Goal: Check status: Check status

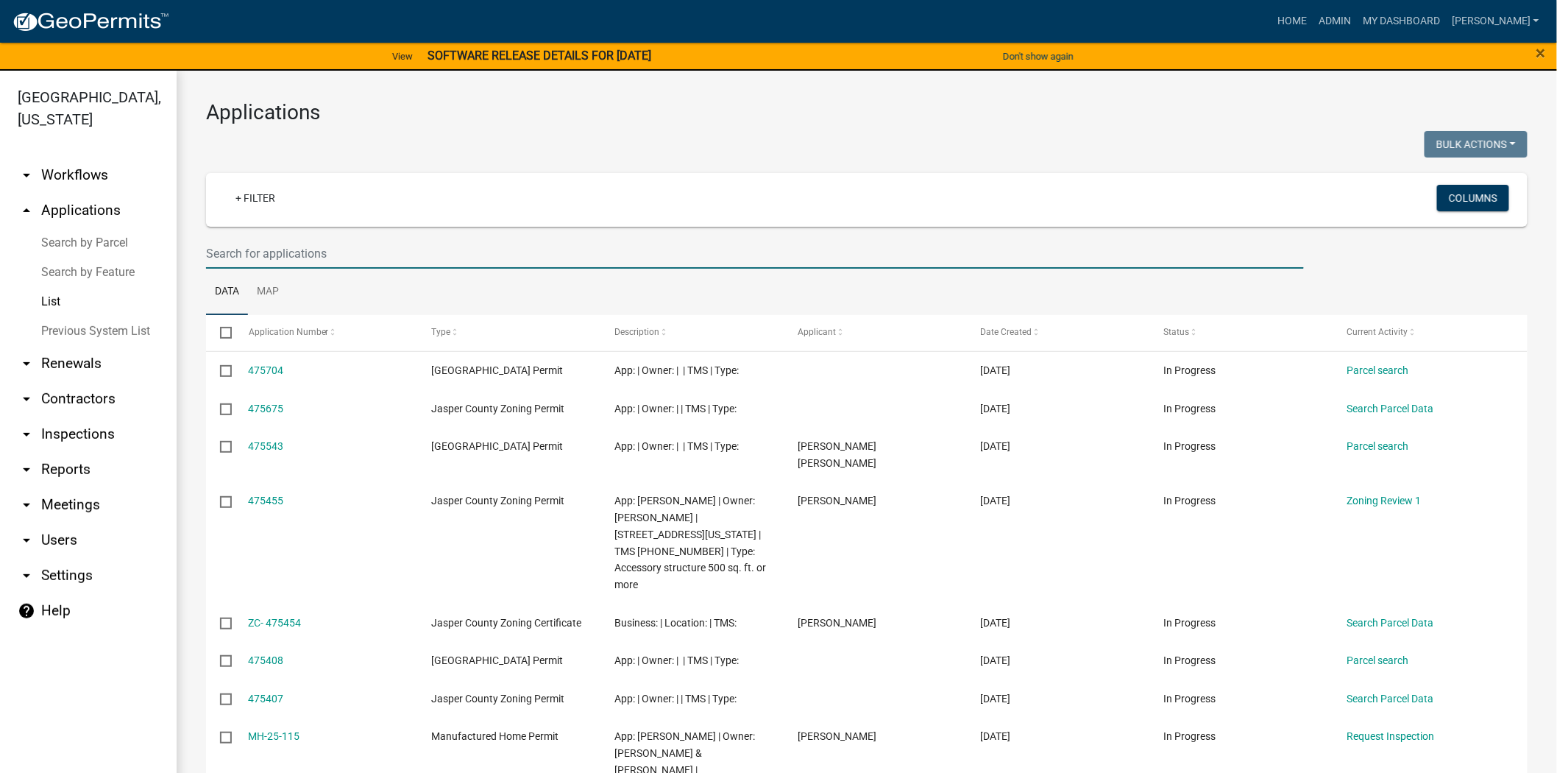
click at [311, 249] on input "text" at bounding box center [755, 253] width 1098 height 30
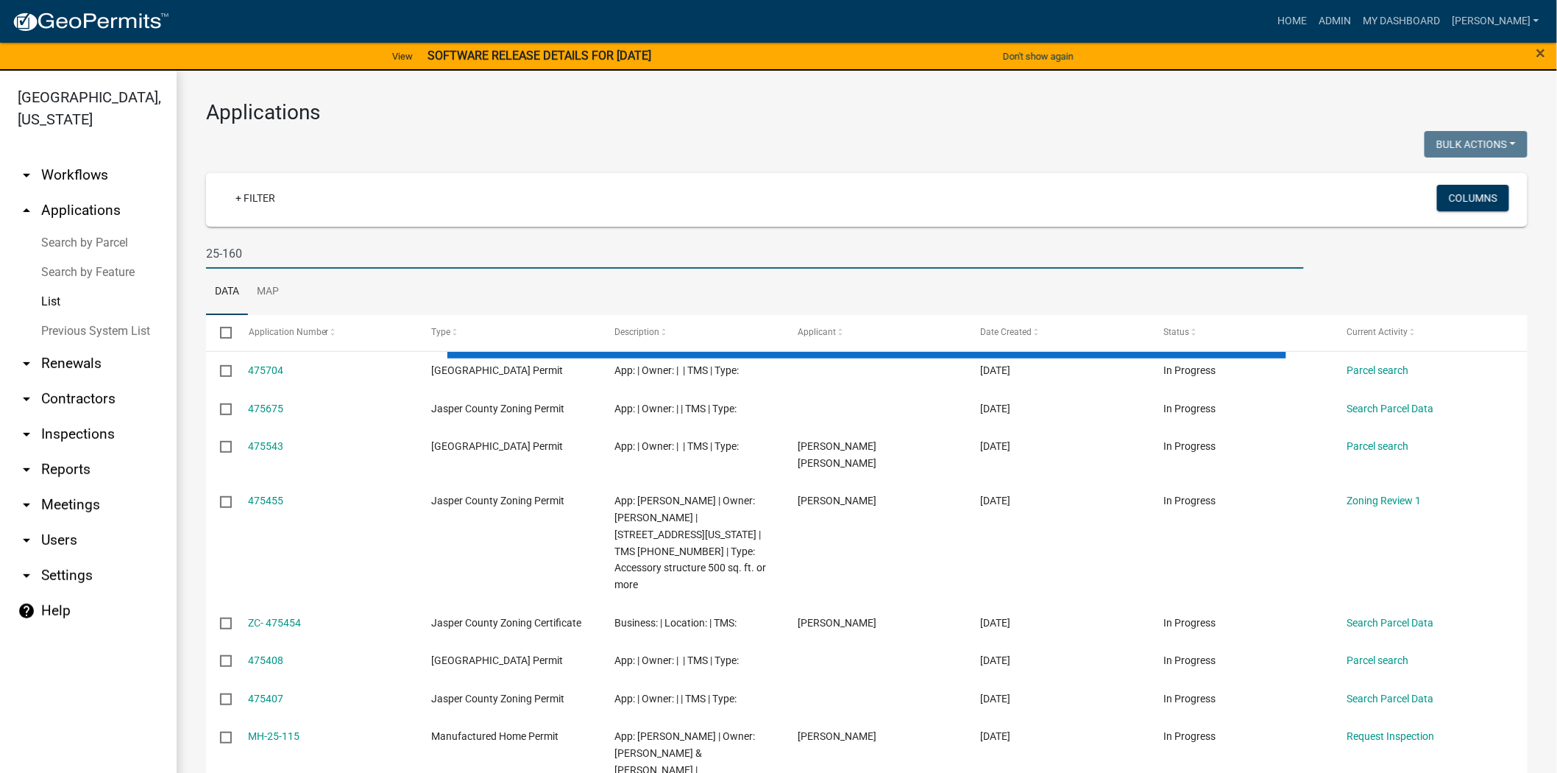
type input "25-160"
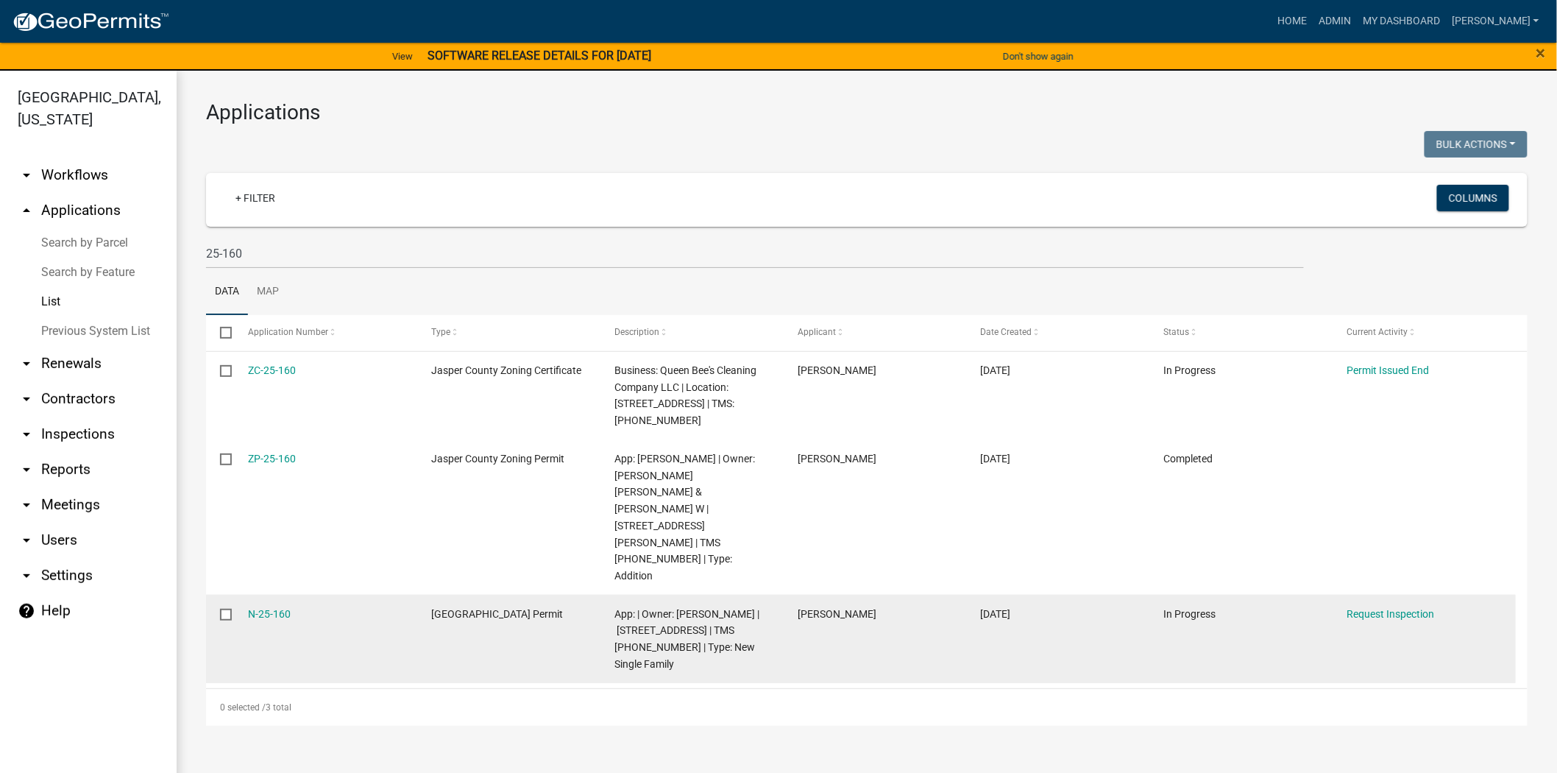
drag, startPoint x: 303, startPoint y: 543, endPoint x: 237, endPoint y: 545, distance: 66.2
click at [237, 595] on datatable-body-cell "N-25-160" at bounding box center [325, 639] width 183 height 88
copy link "N-25-160"
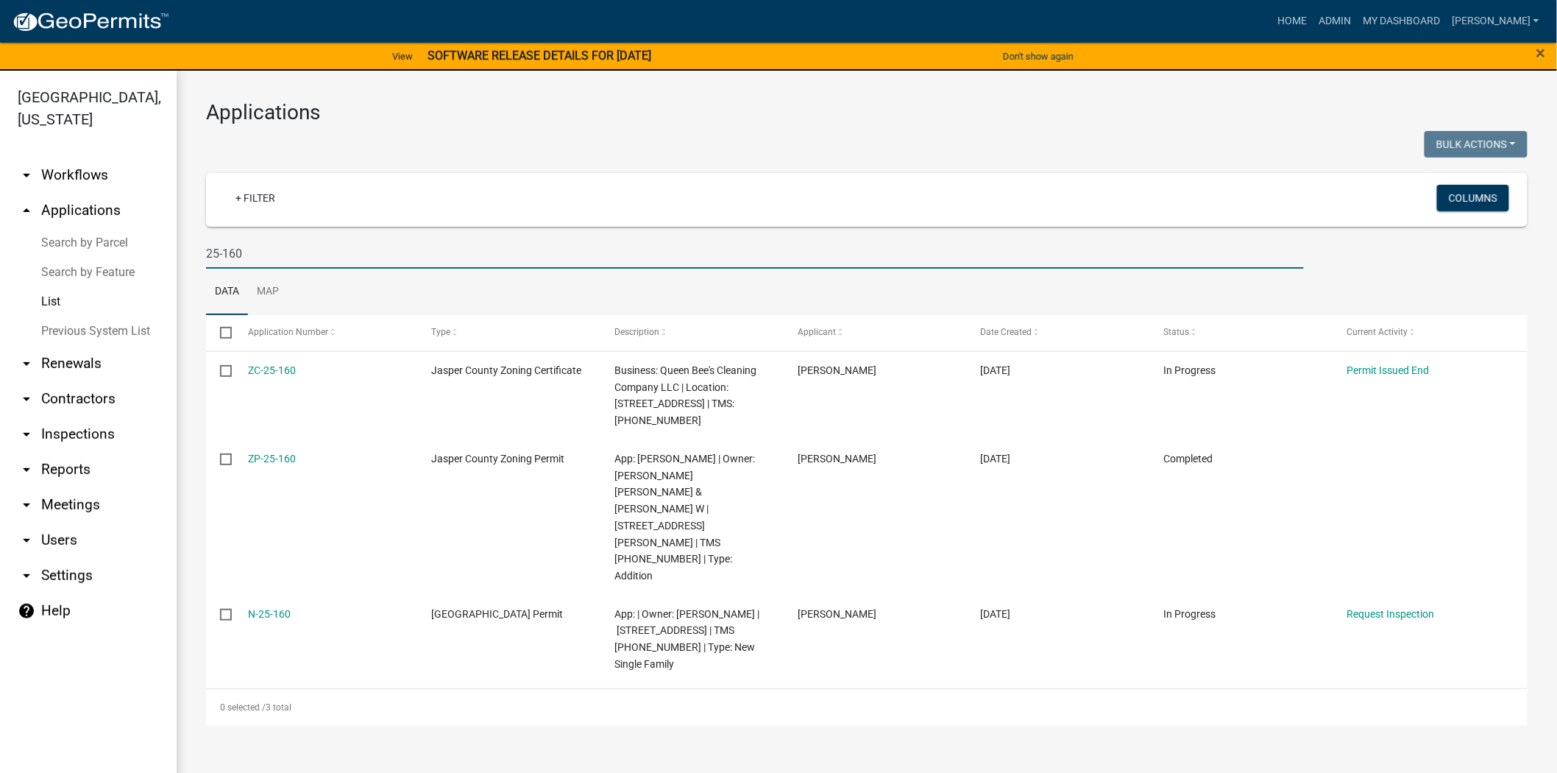
drag, startPoint x: 269, startPoint y: 258, endPoint x: 123, endPoint y: 251, distance: 145.9
click at [123, 251] on div "Jasper County, South Carolina arrow_drop_down Workflows List arrow_drop_up Appl…" at bounding box center [778, 431] width 1557 height 720
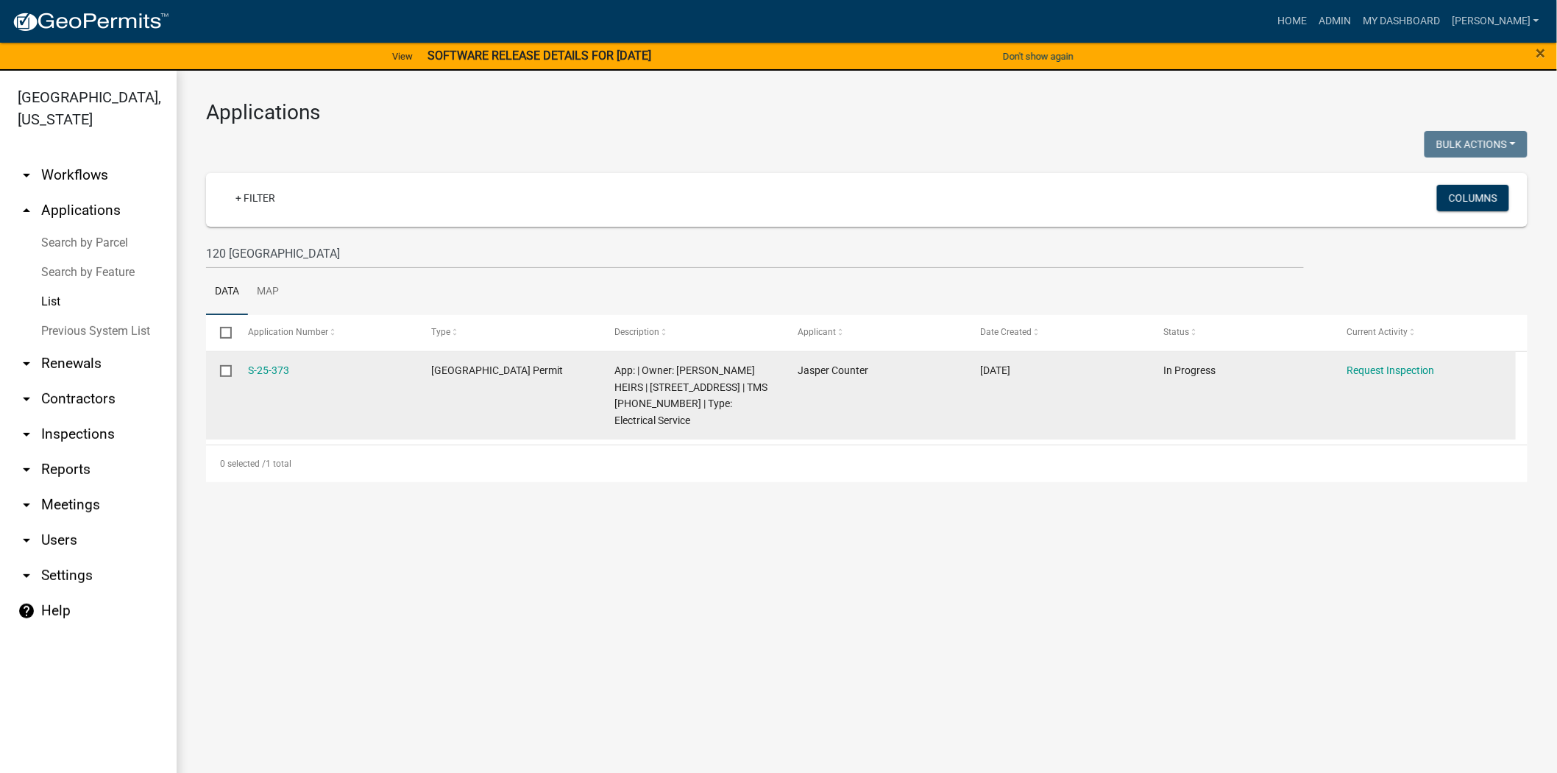
drag, startPoint x: 300, startPoint y: 368, endPoint x: 229, endPoint y: 369, distance: 70.7
click at [229, 369] on div "S-25-373 Jasper County Building Permit App: | Owner: MITCHELL NAT HEIRS | 120 O…" at bounding box center [861, 396] width 1310 height 88
copy div "S-25-373"
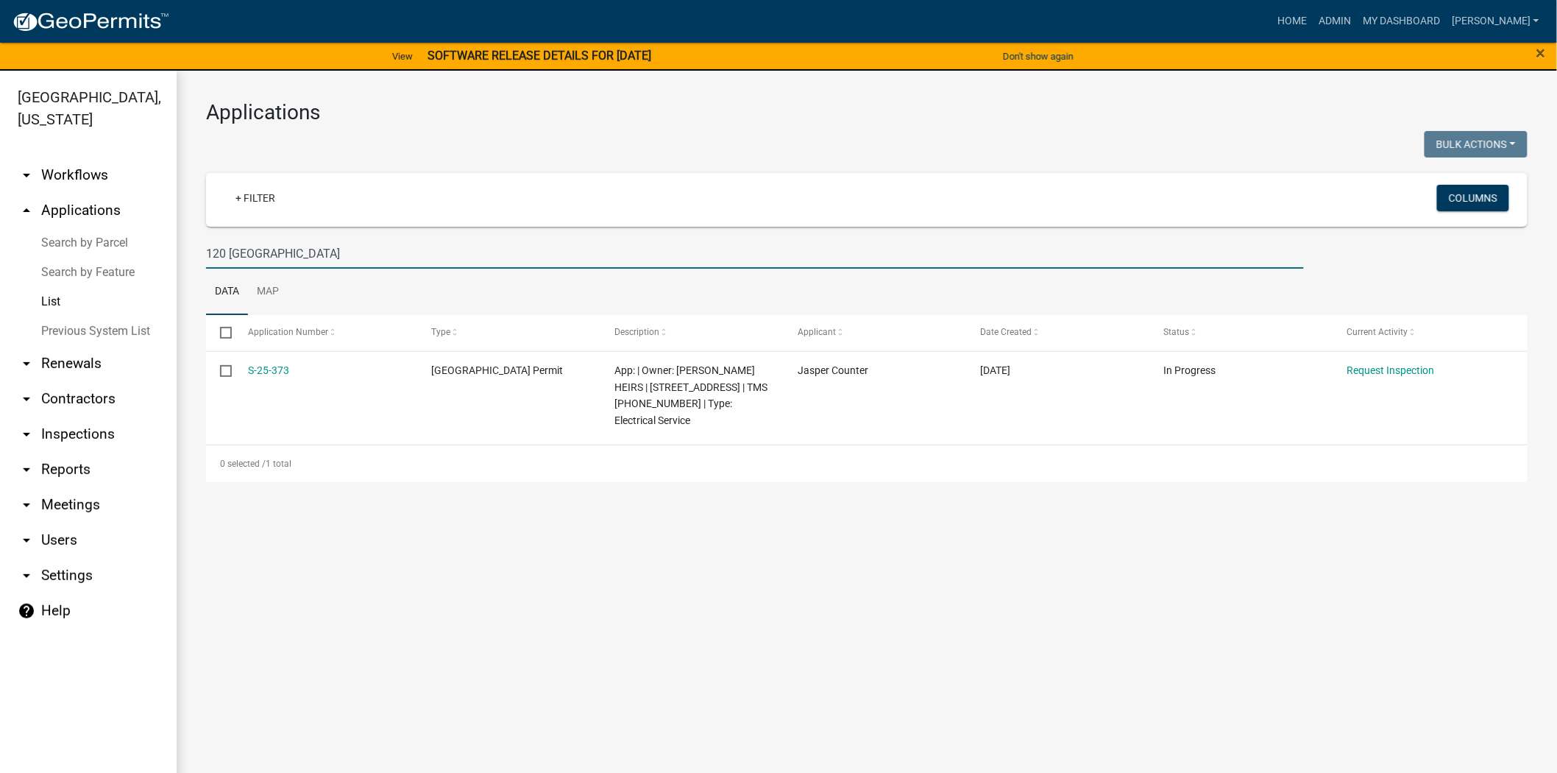
click at [316, 251] on input "120 orange grove" at bounding box center [755, 253] width 1098 height 30
type input "1"
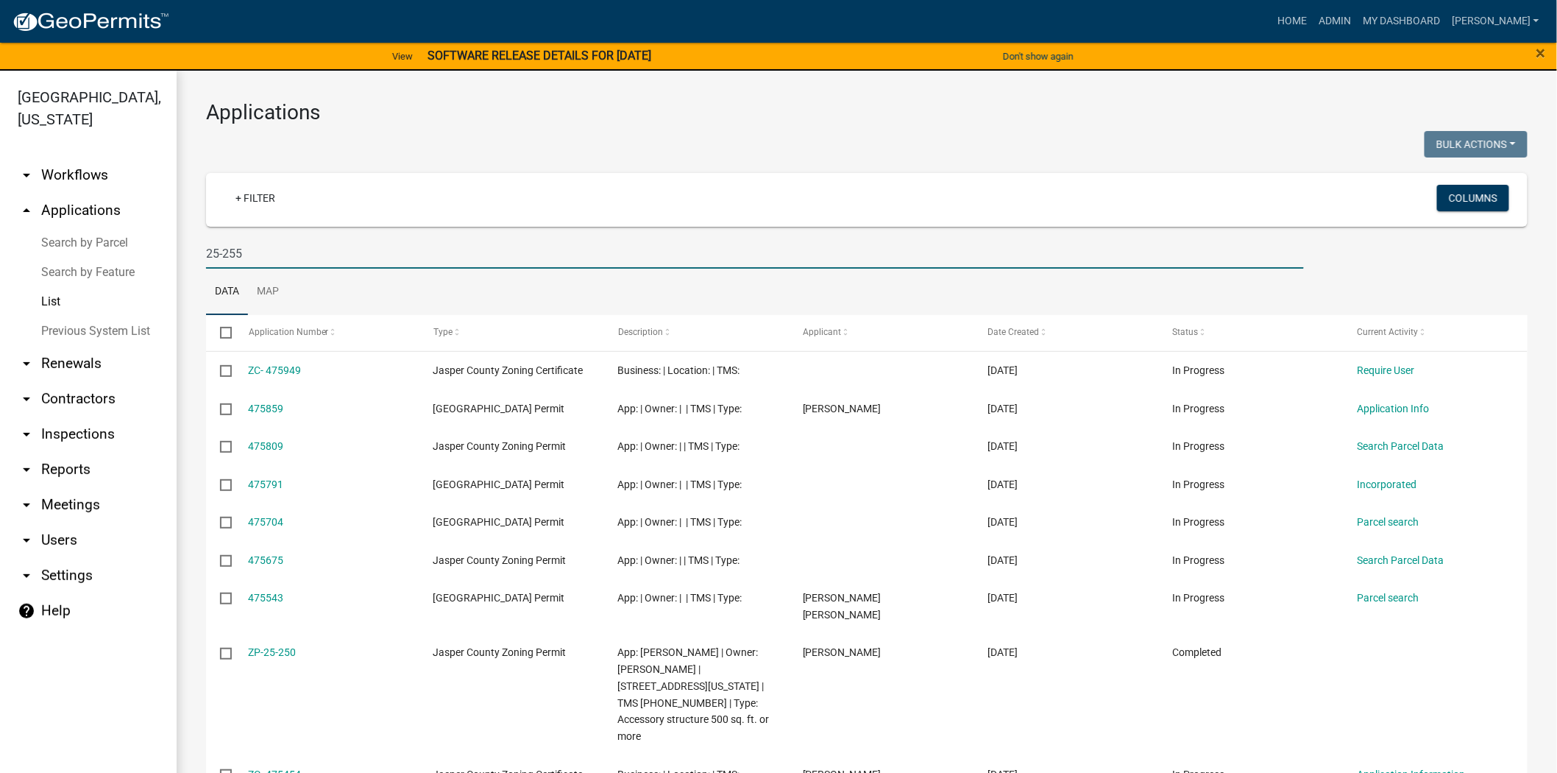
type input "25-255"
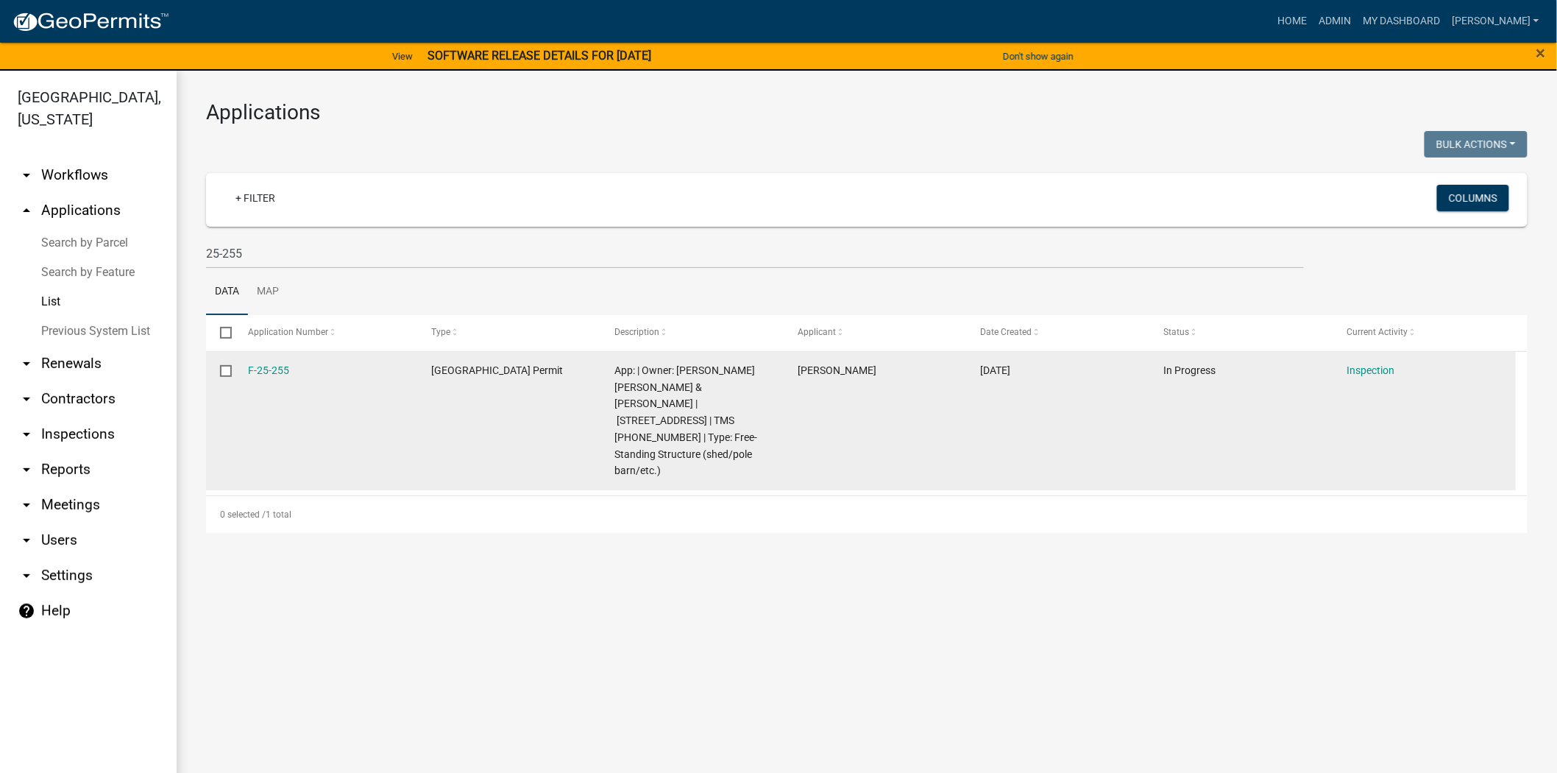
drag, startPoint x: 303, startPoint y: 366, endPoint x: 241, endPoint y: 368, distance: 62.6
click at [241, 368] on datatable-body-cell "F-25-255" at bounding box center [325, 421] width 183 height 138
copy link "F-25-255"
click at [274, 369] on link "F-25-255" at bounding box center [269, 370] width 41 height 12
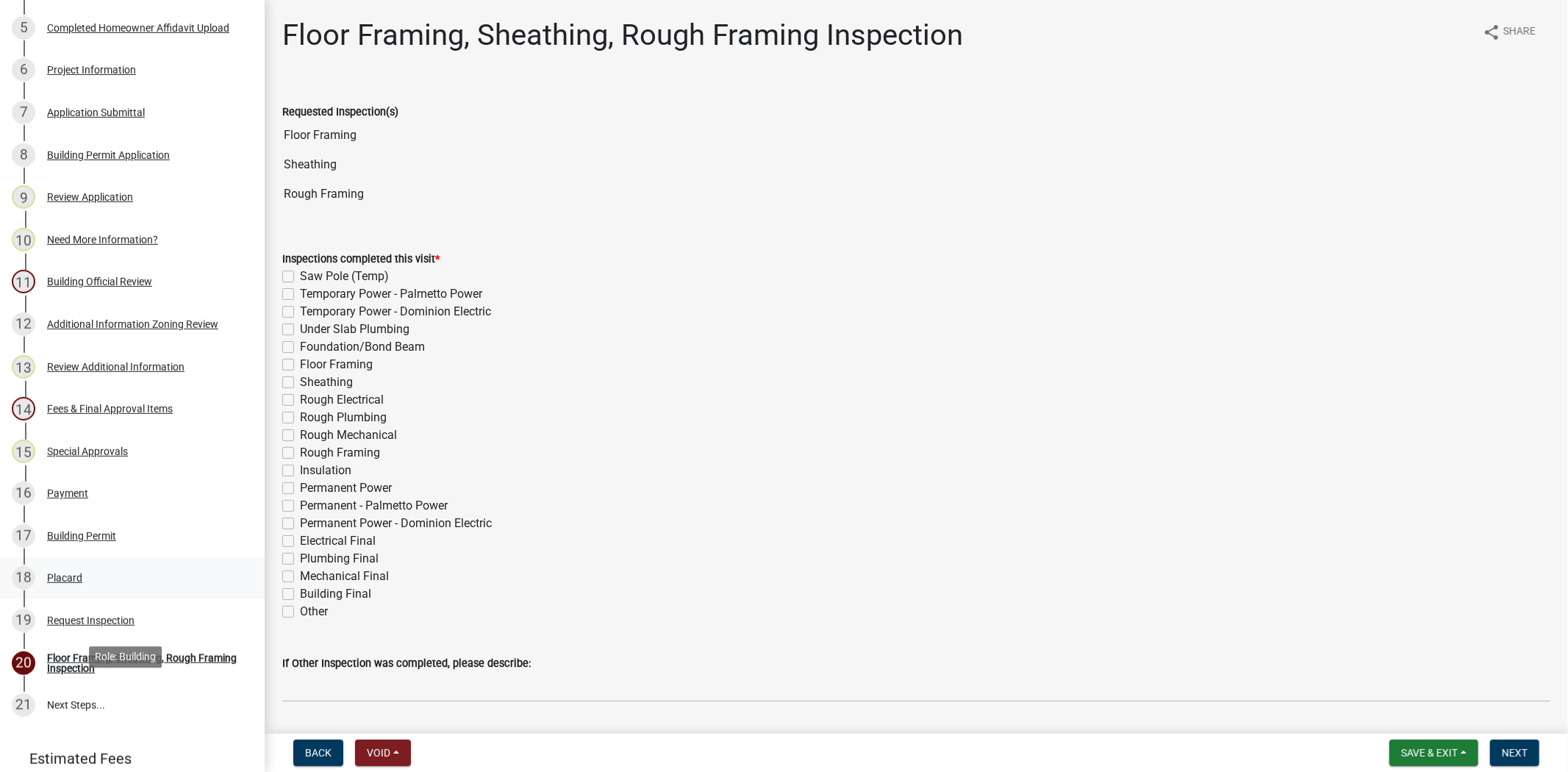
scroll to position [407, 0]
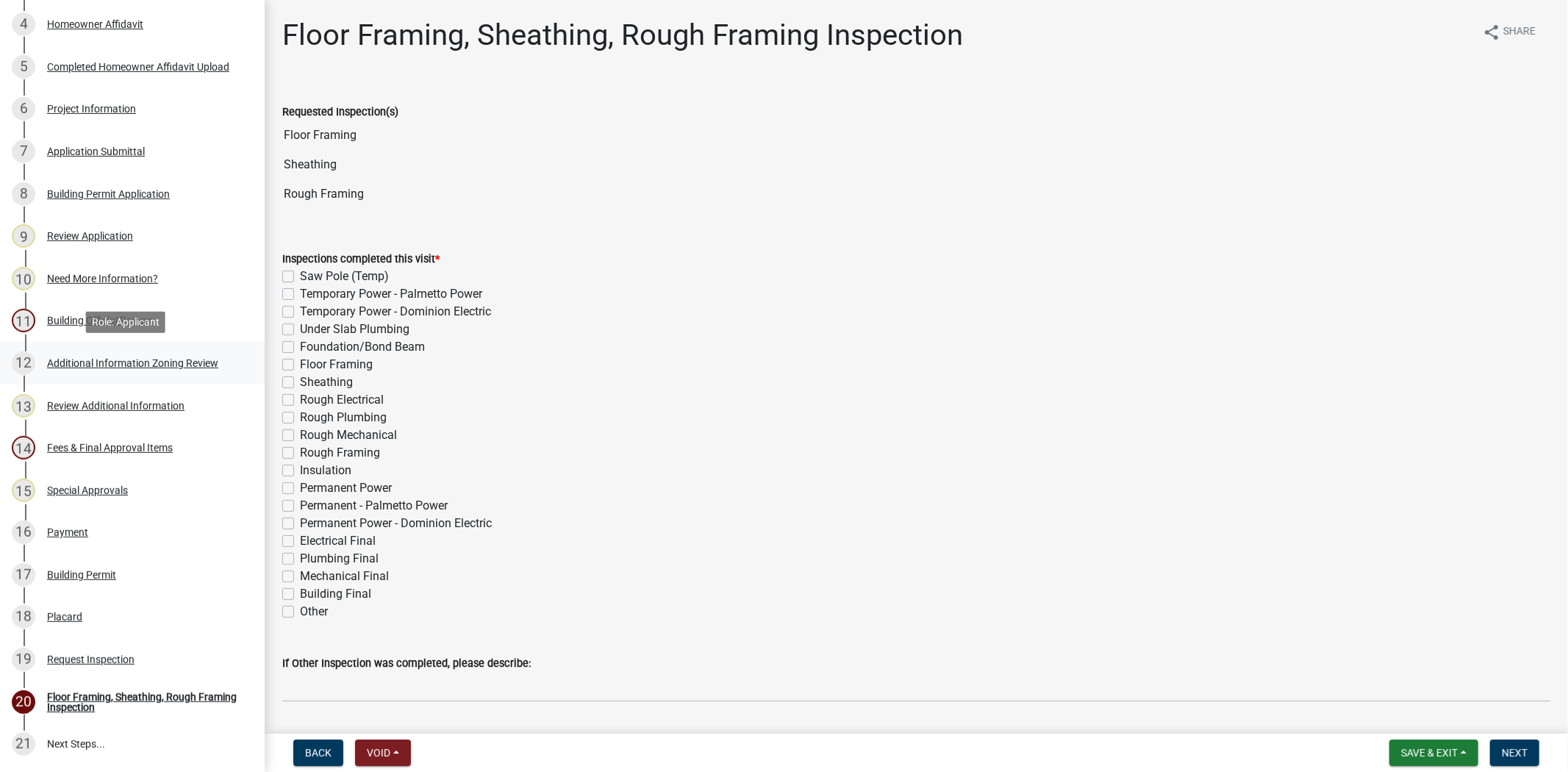
click at [82, 376] on link "12 Additional Information Zoning Review" at bounding box center [132, 363] width 265 height 43
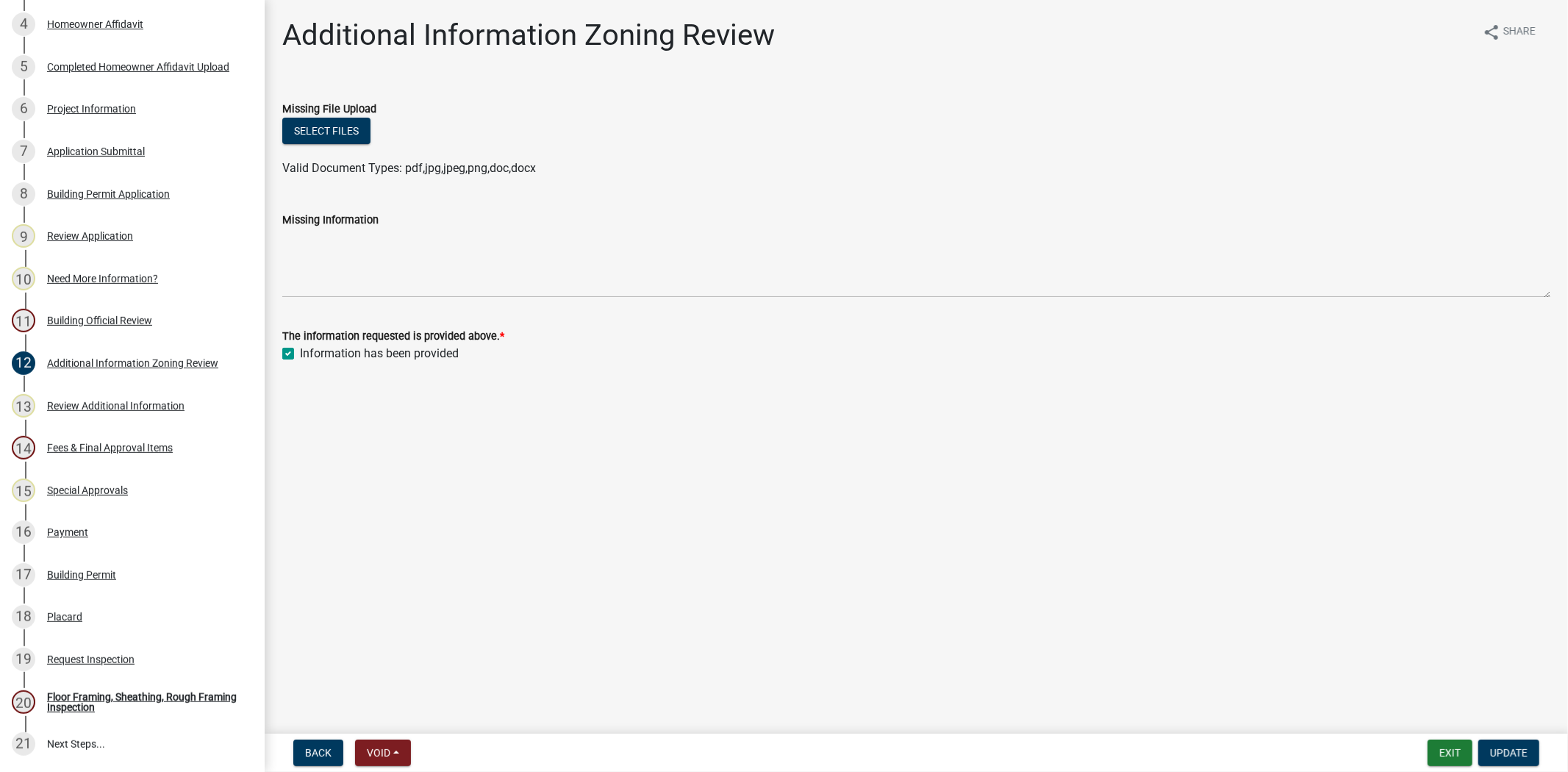
click at [103, 114] on div "6 Project Information" at bounding box center [127, 109] width 230 height 24
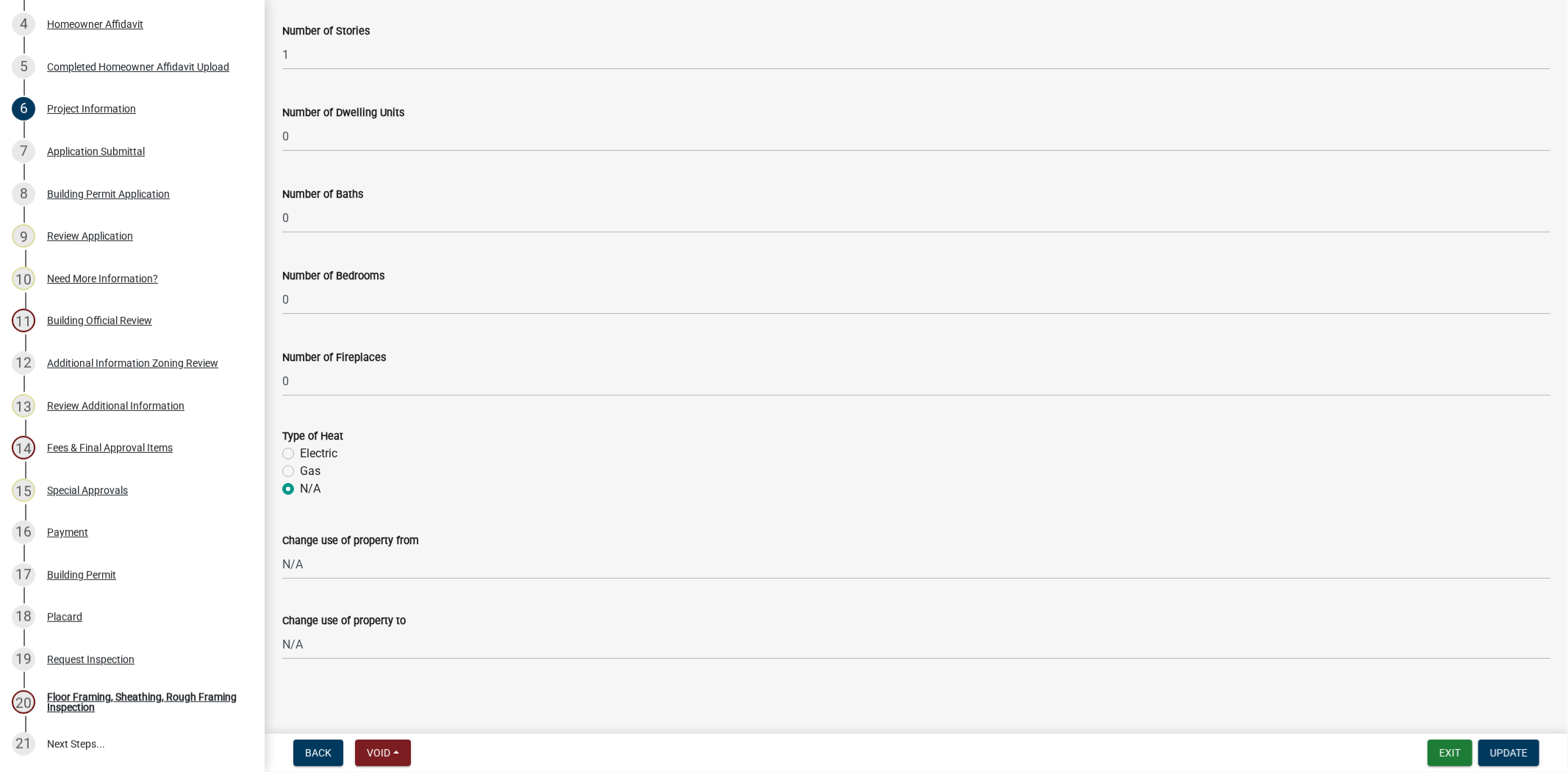
scroll to position [853, 0]
click at [75, 503] on link "15 Special Approvals" at bounding box center [132, 490] width 265 height 43
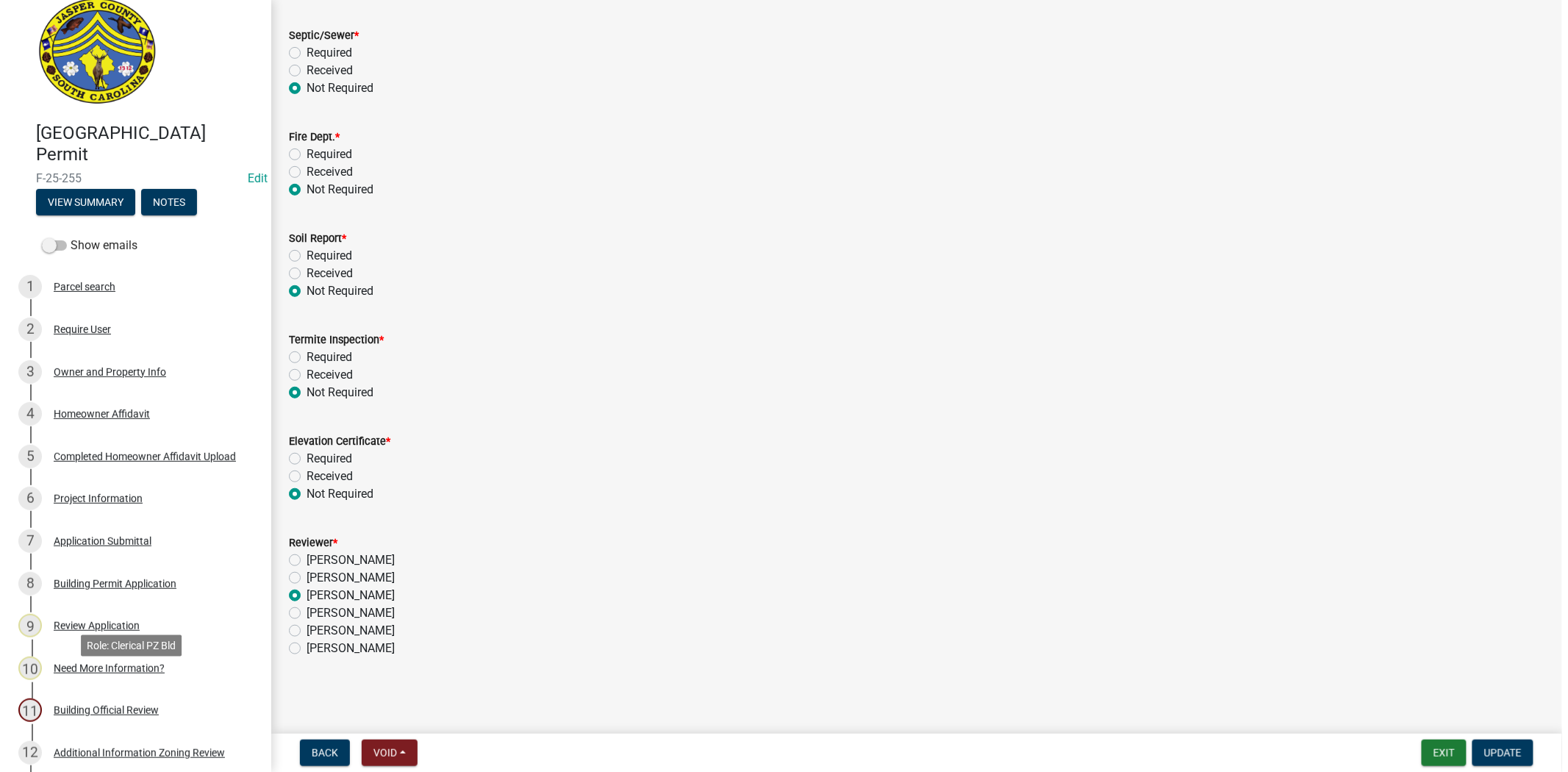
scroll to position [0, 0]
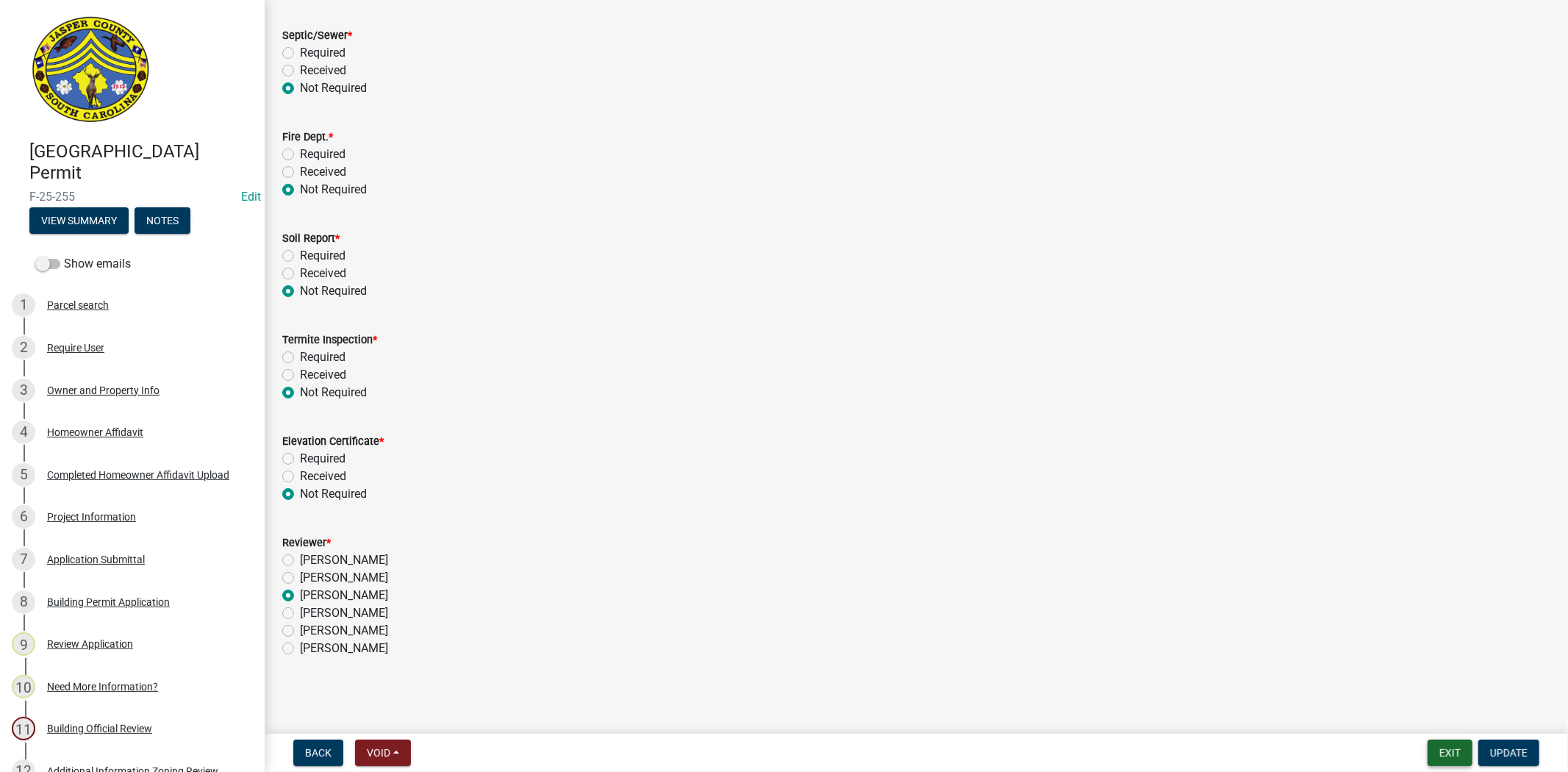
click at [1452, 750] on button "Exit" at bounding box center [1449, 752] width 45 height 26
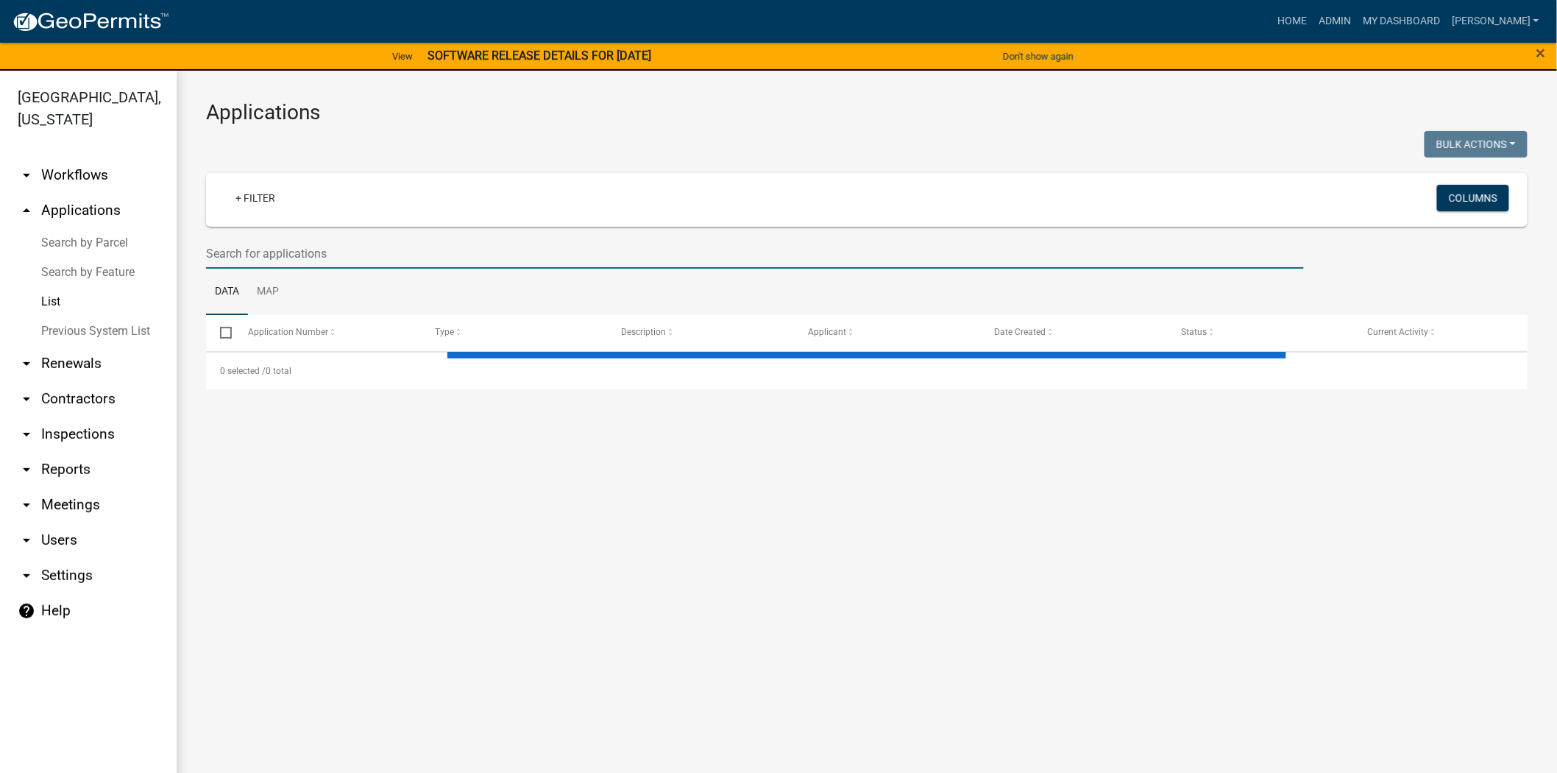
click at [327, 246] on input "text" at bounding box center [755, 253] width 1098 height 30
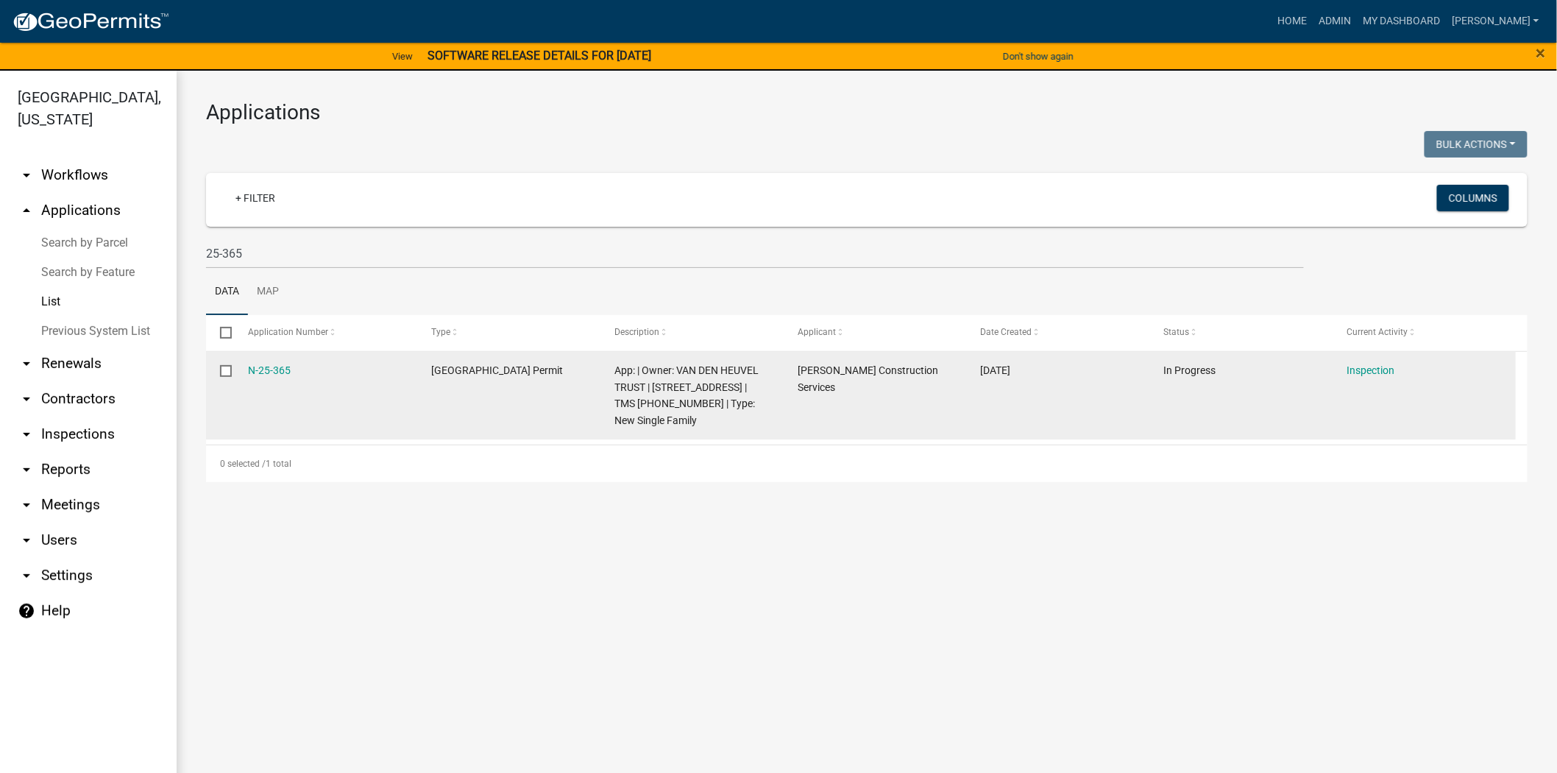
drag, startPoint x: 299, startPoint y: 369, endPoint x: 225, endPoint y: 364, distance: 73.7
click at [225, 364] on div "N-25-365 Jasper County Building Permit App: | Owner: VAN DEN HEUVEL TRUST | 705…" at bounding box center [861, 396] width 1310 height 88
copy div "N-25-365"
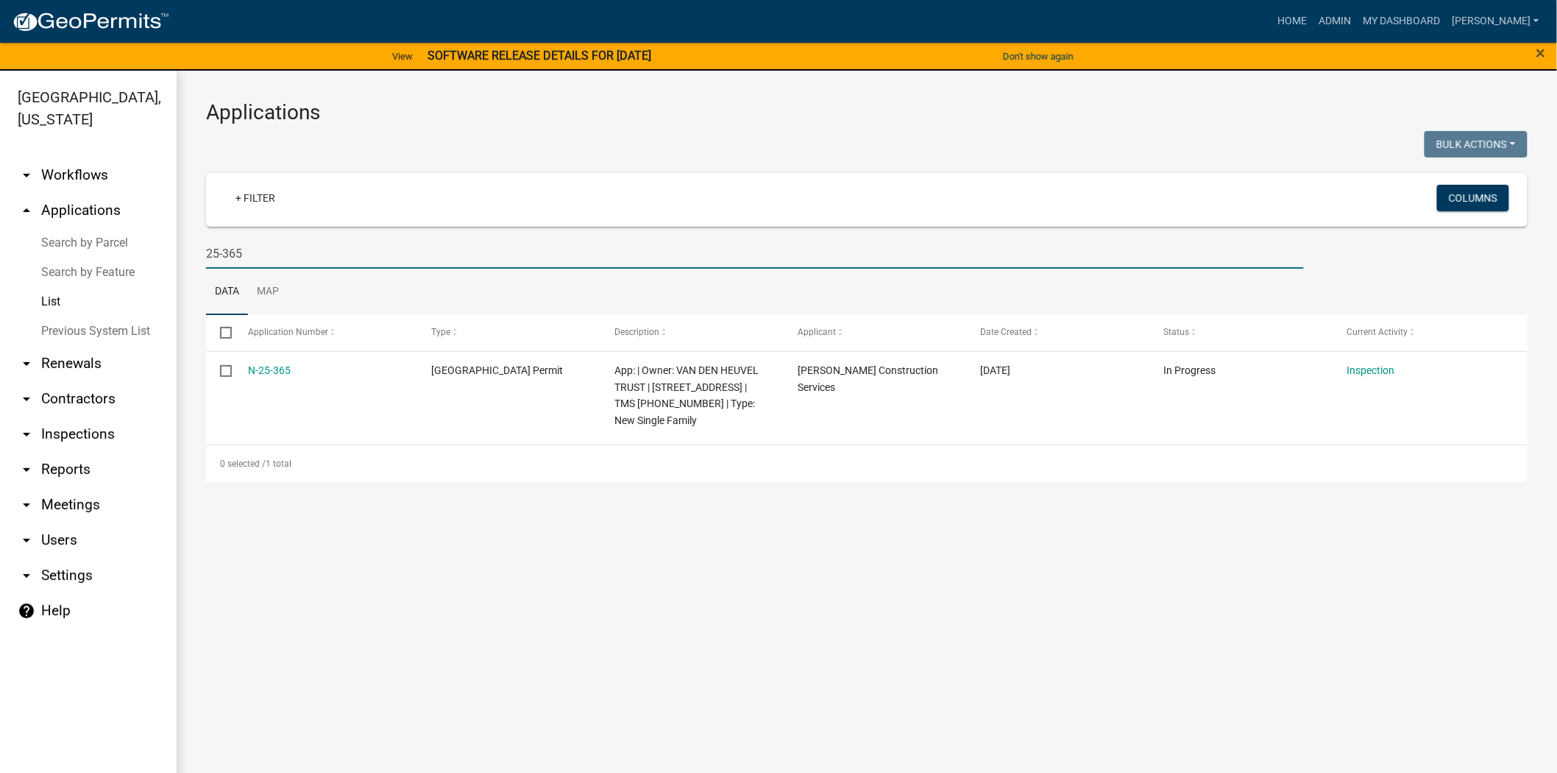
drag, startPoint x: 262, startPoint y: 258, endPoint x: 235, endPoint y: 250, distance: 27.7
click at [238, 252] on input "25-365" at bounding box center [755, 253] width 1098 height 30
type input "2"
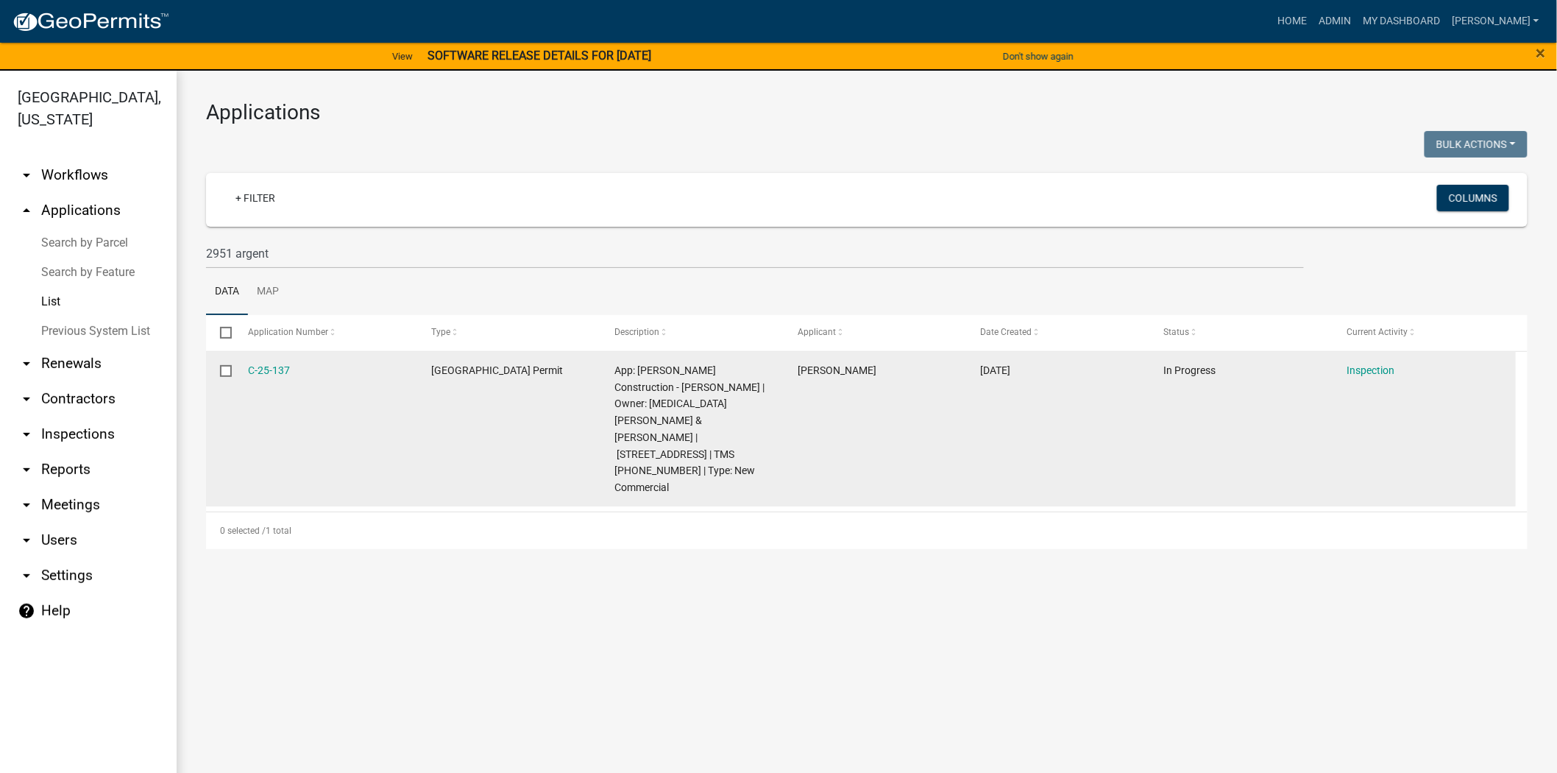
drag, startPoint x: 295, startPoint y: 366, endPoint x: 223, endPoint y: 358, distance: 72.7
click at [216, 361] on div "C-25-137 Jasper County Building Permit App: Nix Construction - Eric Hoover | Ow…" at bounding box center [861, 429] width 1310 height 155
copy div "C-25-137"
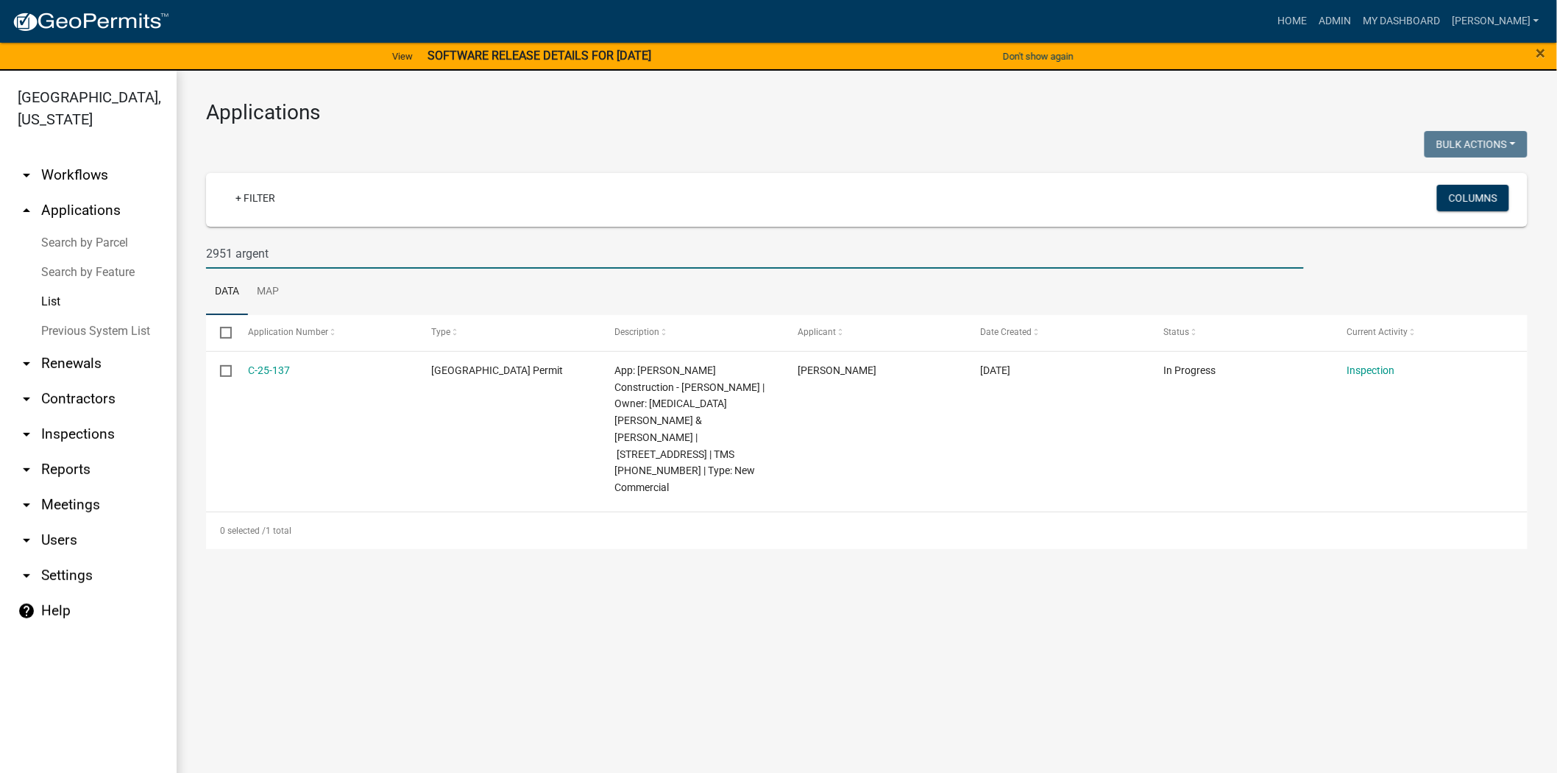
drag, startPoint x: 294, startPoint y: 252, endPoint x: 184, endPoint y: 250, distance: 110.4
click at [184, 250] on div "Applications Bulk Actions Void Expire Lock Withdraw + Filter Columns 2951 argen…" at bounding box center [867, 325] width 1381 height 508
paste input "N-25-306"
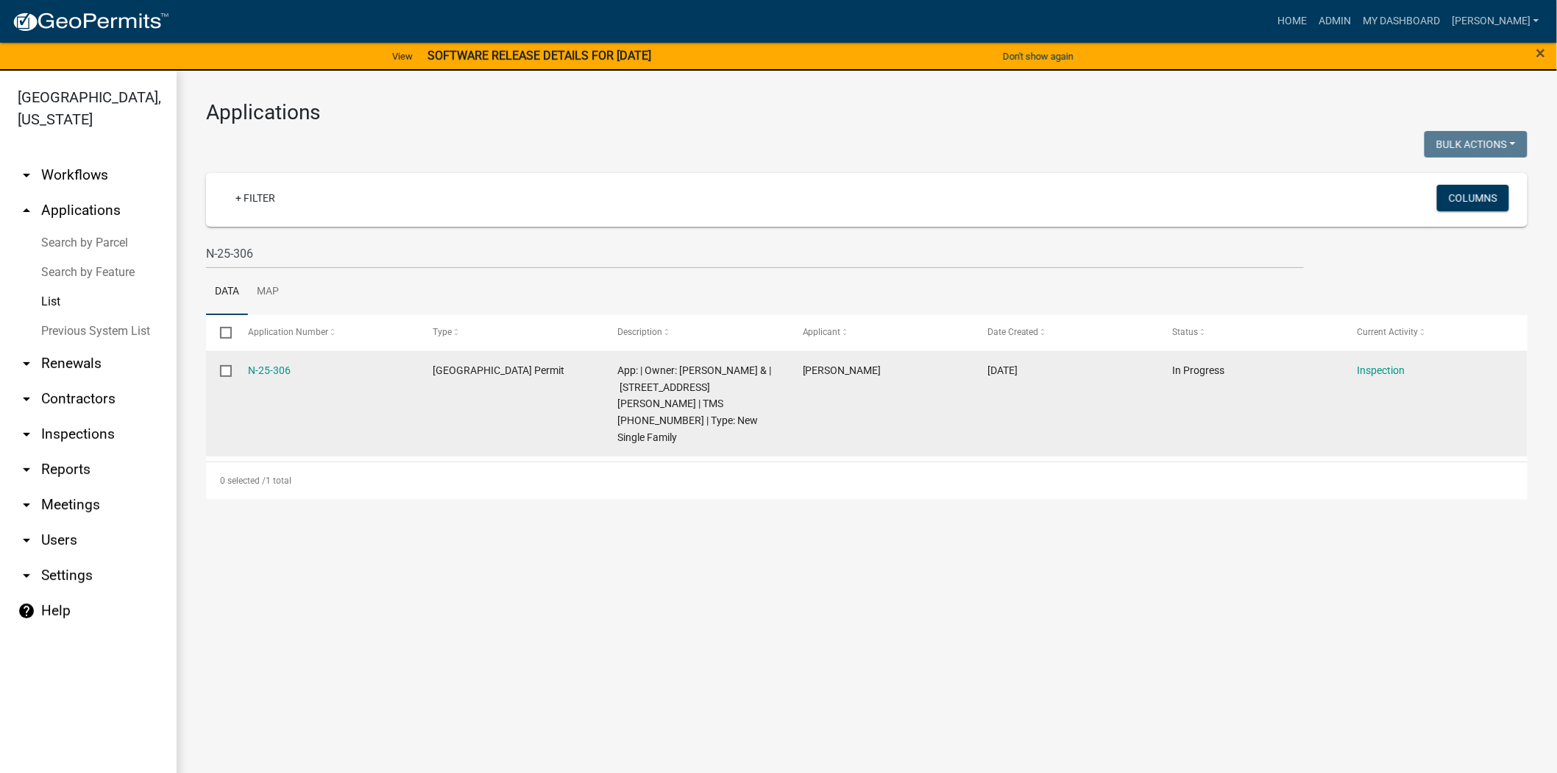
drag, startPoint x: 300, startPoint y: 366, endPoint x: 235, endPoint y: 369, distance: 64.8
click at [235, 369] on datatable-body-cell "N-25-306" at bounding box center [326, 404] width 185 height 105
copy link "N-25-306"
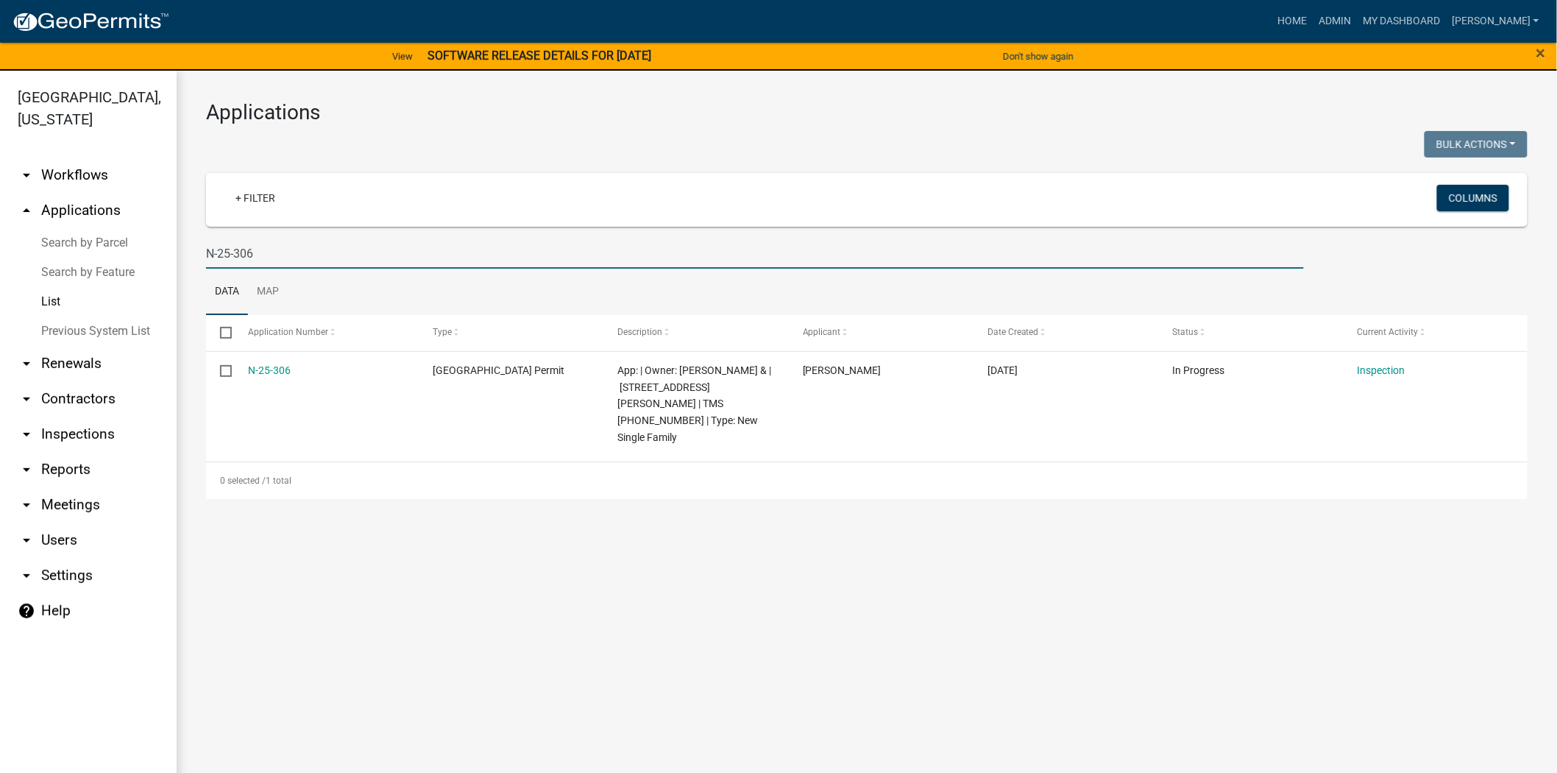
click at [343, 256] on input "N-25-306" at bounding box center [755, 253] width 1098 height 30
type input "N"
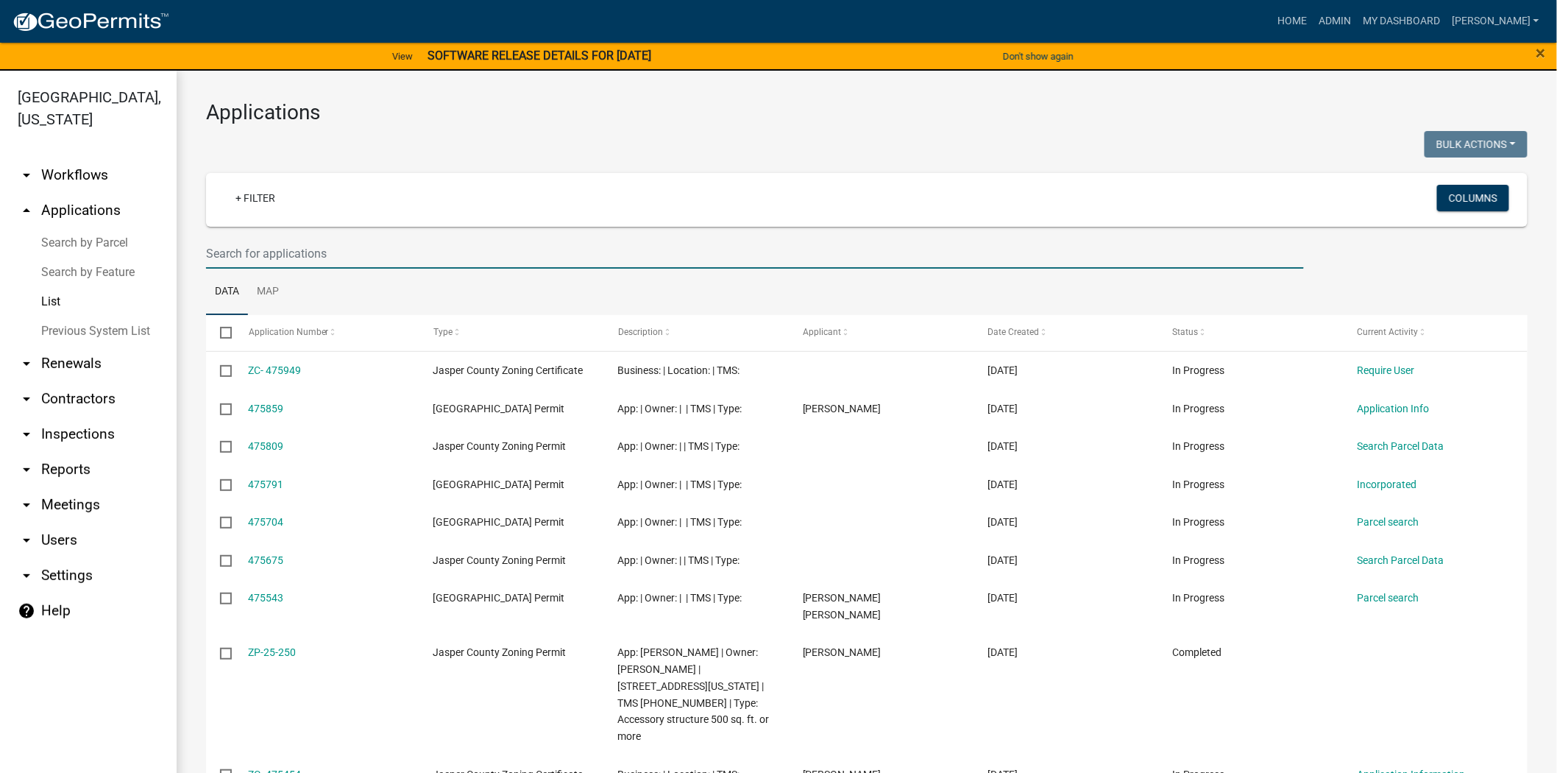
click at [249, 248] on input "text" at bounding box center [755, 253] width 1098 height 30
paste input "N-25-256"
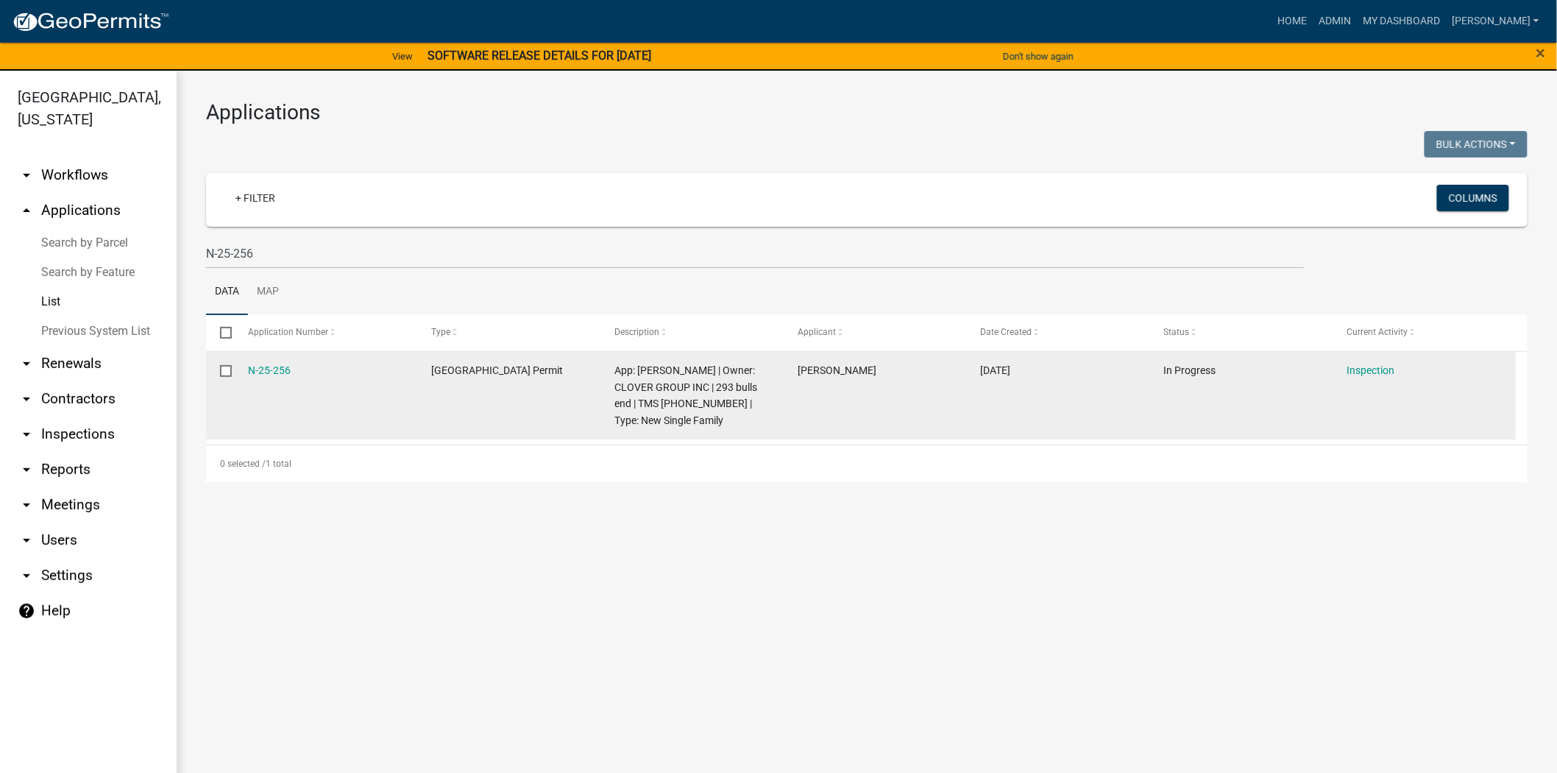
drag, startPoint x: 294, startPoint y: 370, endPoint x: 246, endPoint y: 375, distance: 48.8
click at [246, 375] on datatable-body-cell "N-25-256" at bounding box center [325, 396] width 183 height 88
copy link "N-25-256"
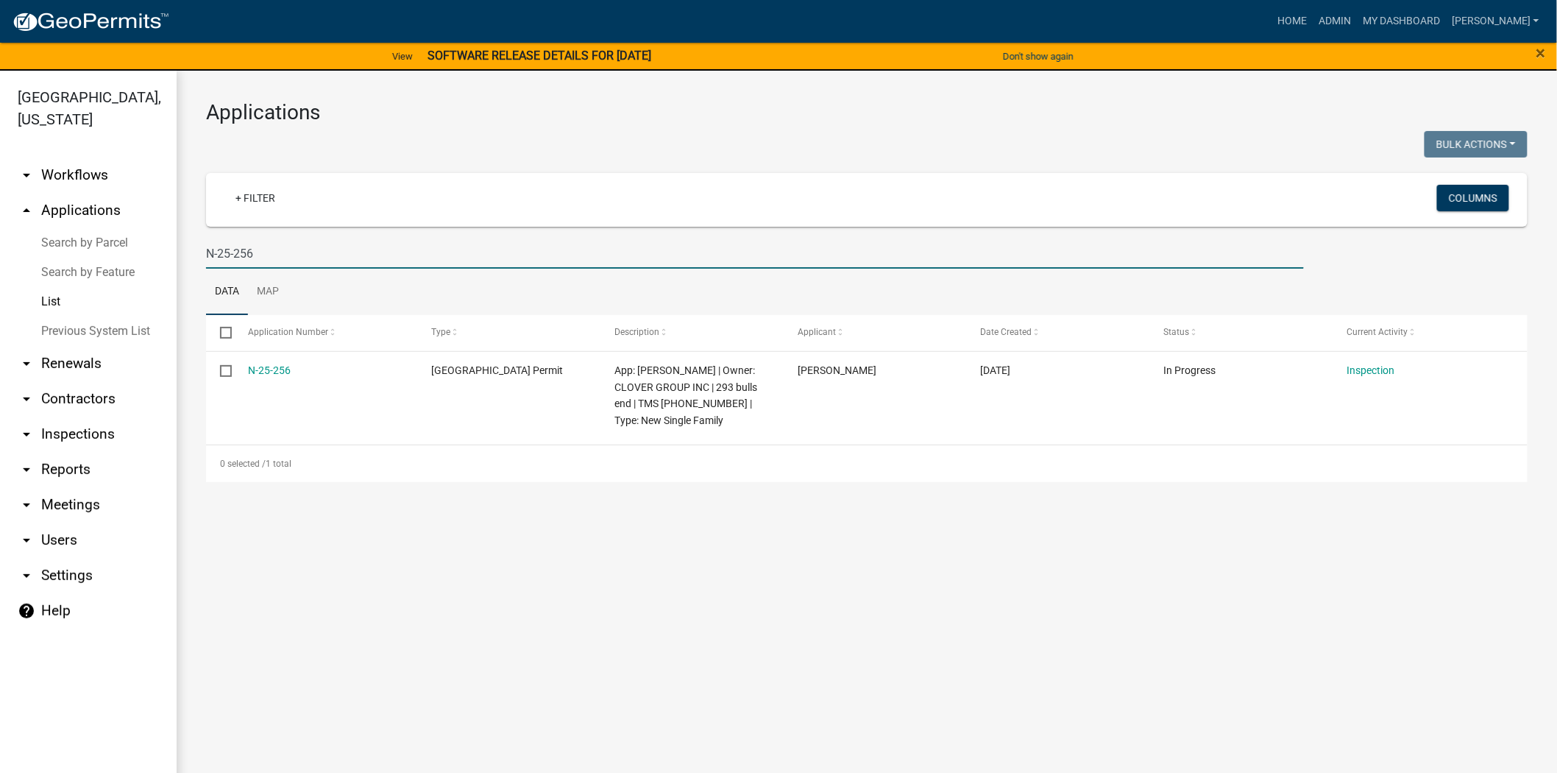
drag, startPoint x: 269, startPoint y: 256, endPoint x: 187, endPoint y: 243, distance: 83.5
click at [187, 243] on div "Applications Bulk Actions Void Expire Lock Withdraw + Filter Columns N-25-256 D…" at bounding box center [867, 291] width 1381 height 441
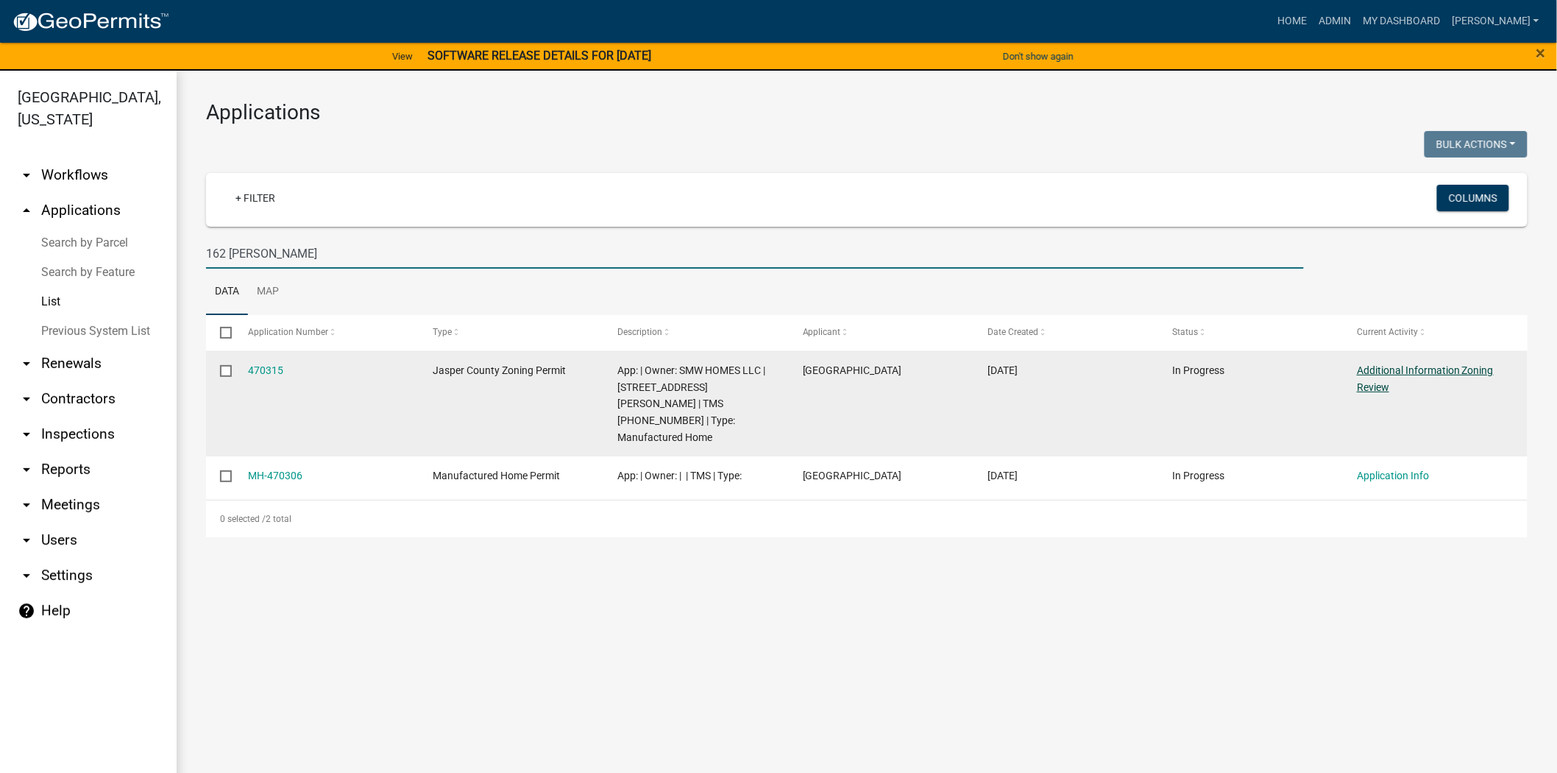
type input "162 wright"
click at [1381, 372] on link "Additional Information Zoning Review" at bounding box center [1425, 378] width 137 height 29
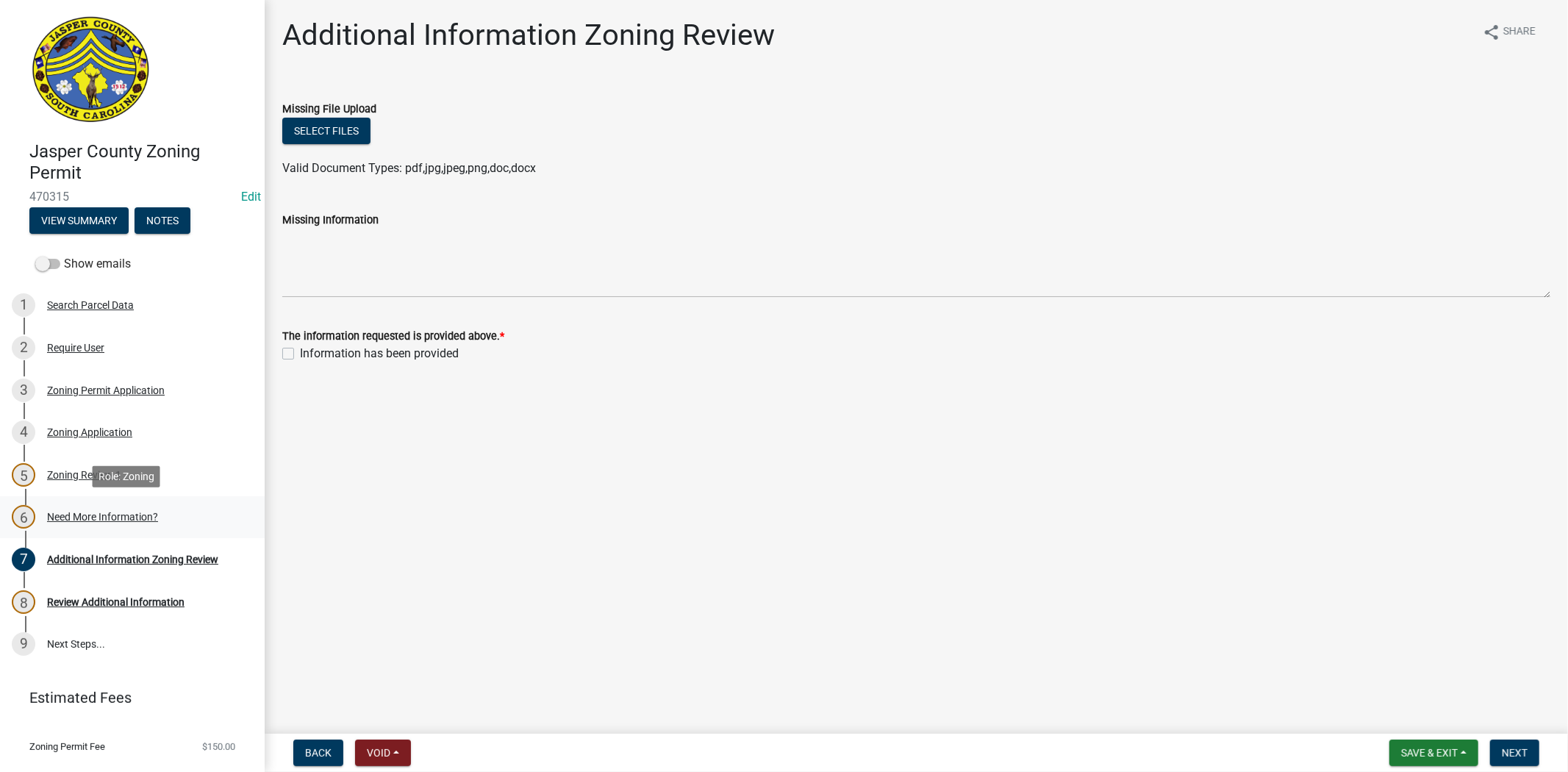
click at [188, 530] on link "6 Need More Information?" at bounding box center [132, 517] width 265 height 43
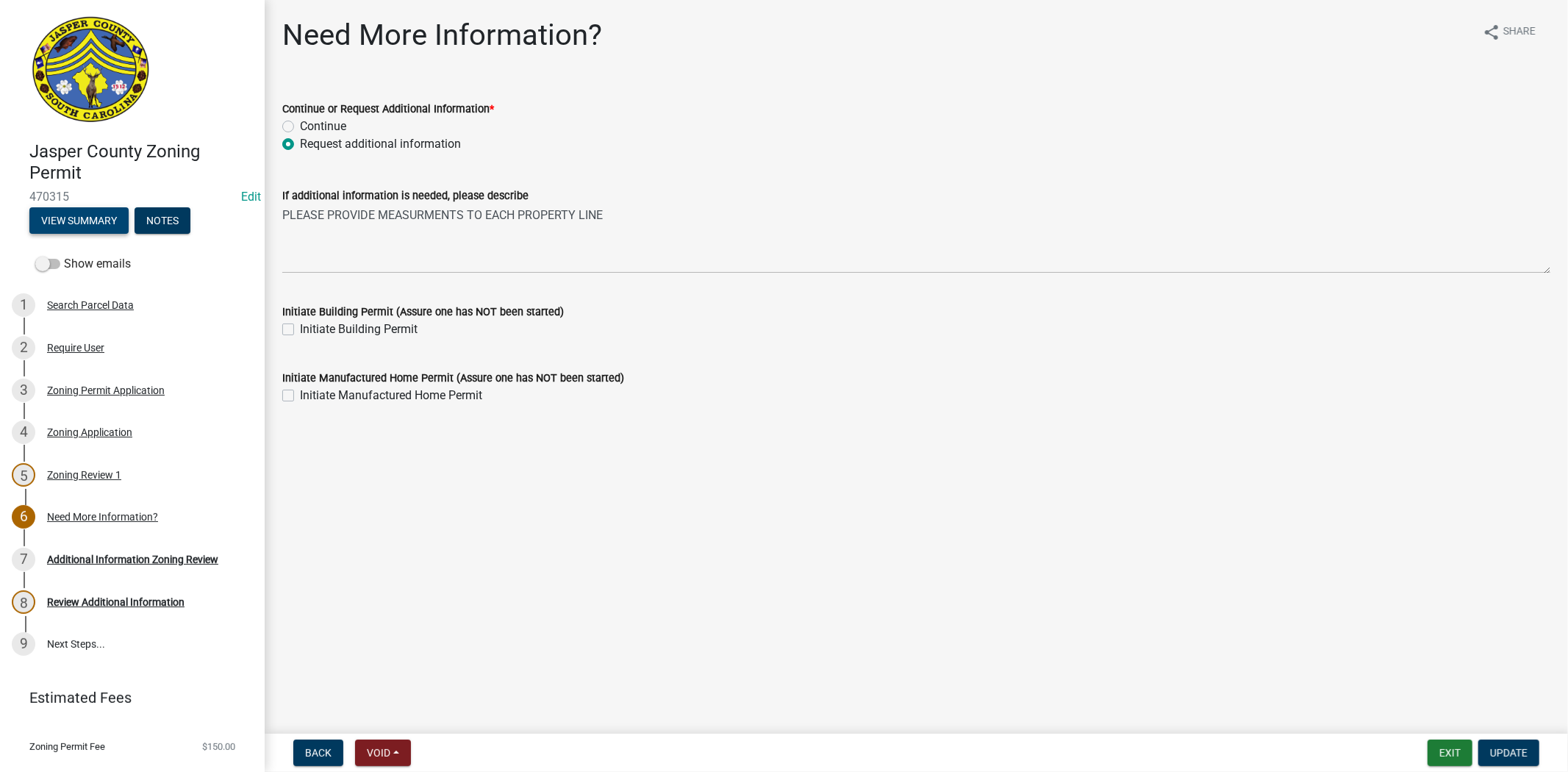
click at [93, 229] on button "View Summary" at bounding box center [78, 221] width 99 height 26
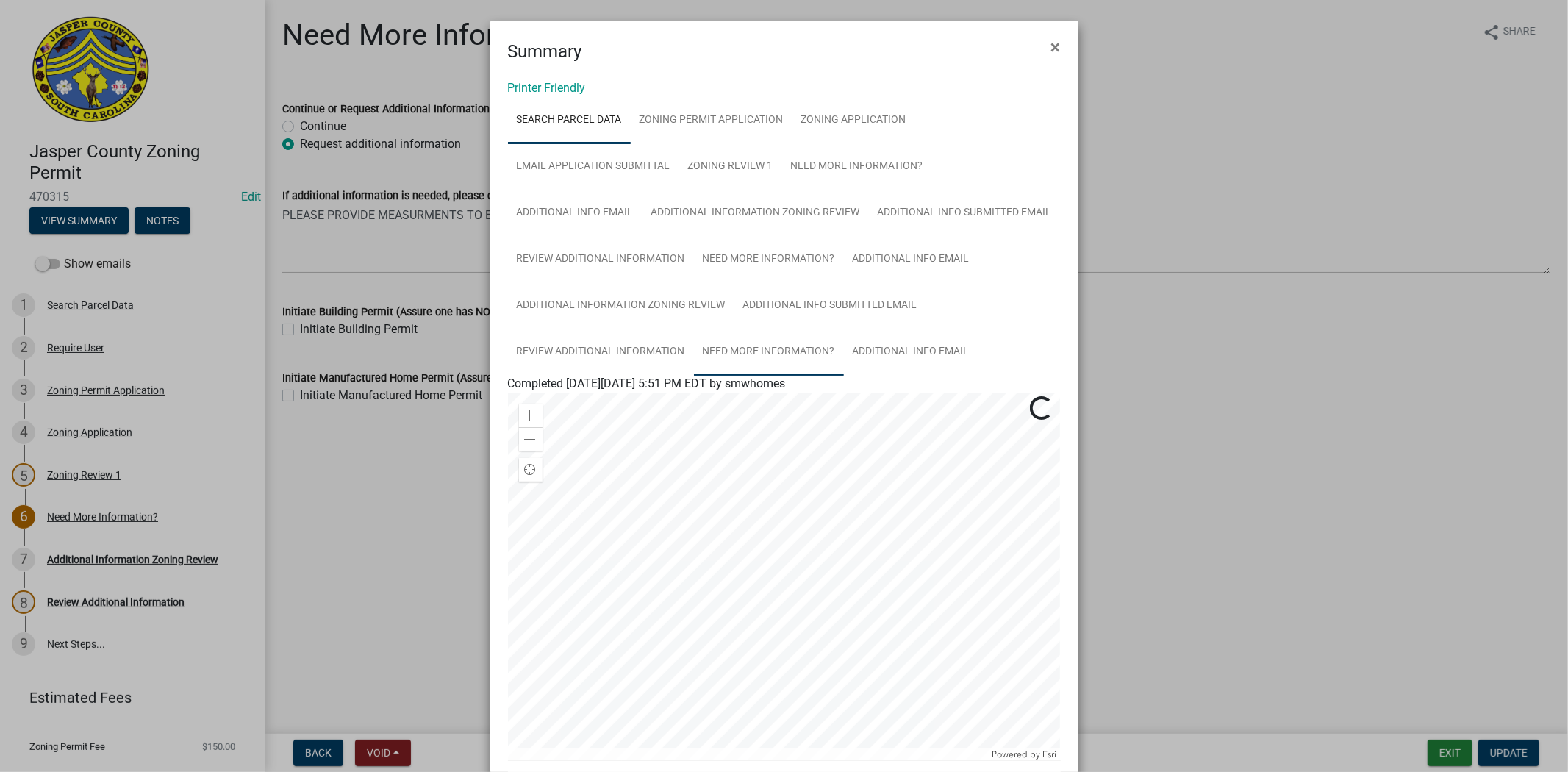
click at [770, 339] on link "Need More Information?" at bounding box center [769, 352] width 150 height 47
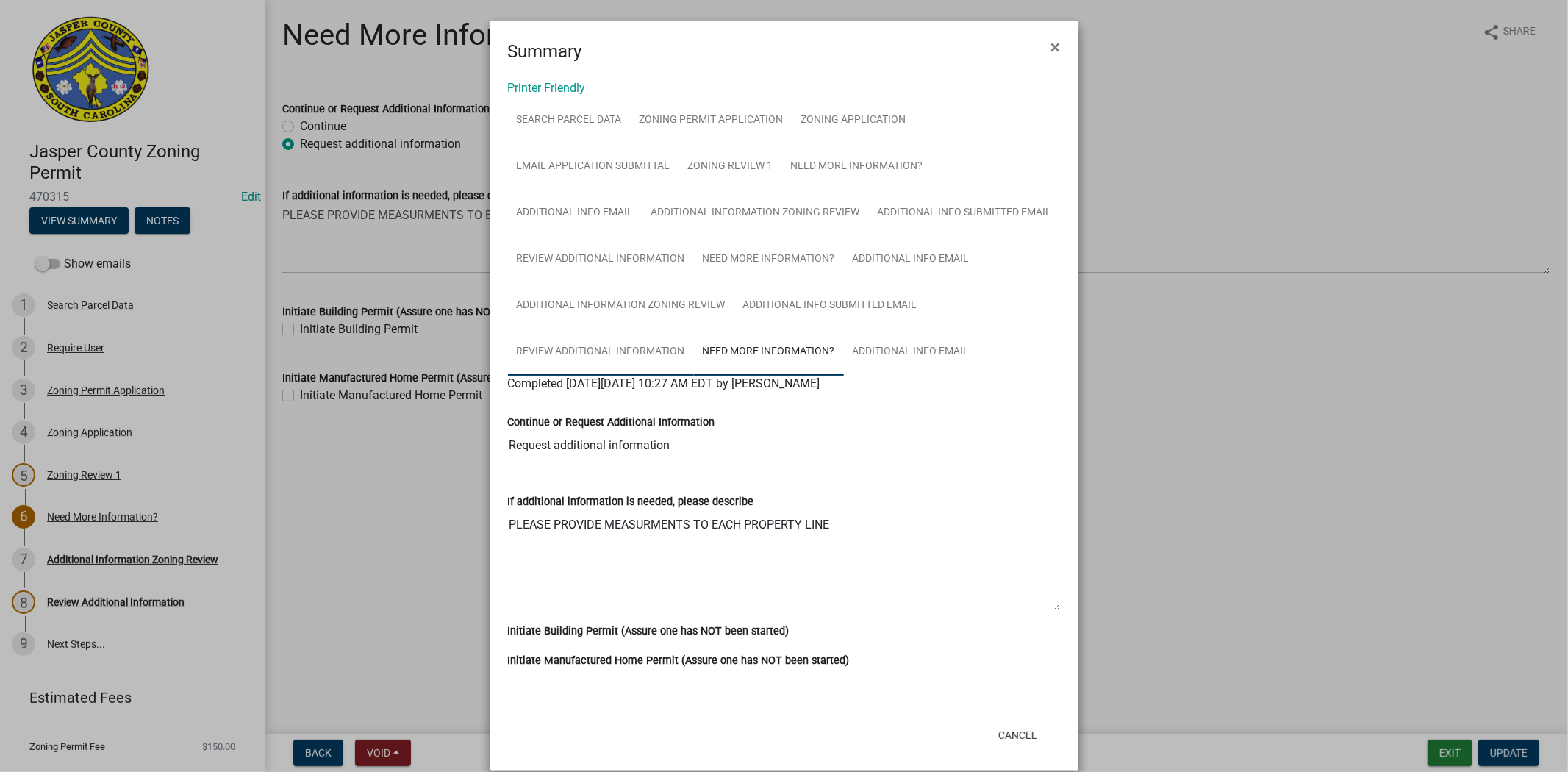
click at [622, 354] on link "Review Additional Information" at bounding box center [601, 352] width 186 height 47
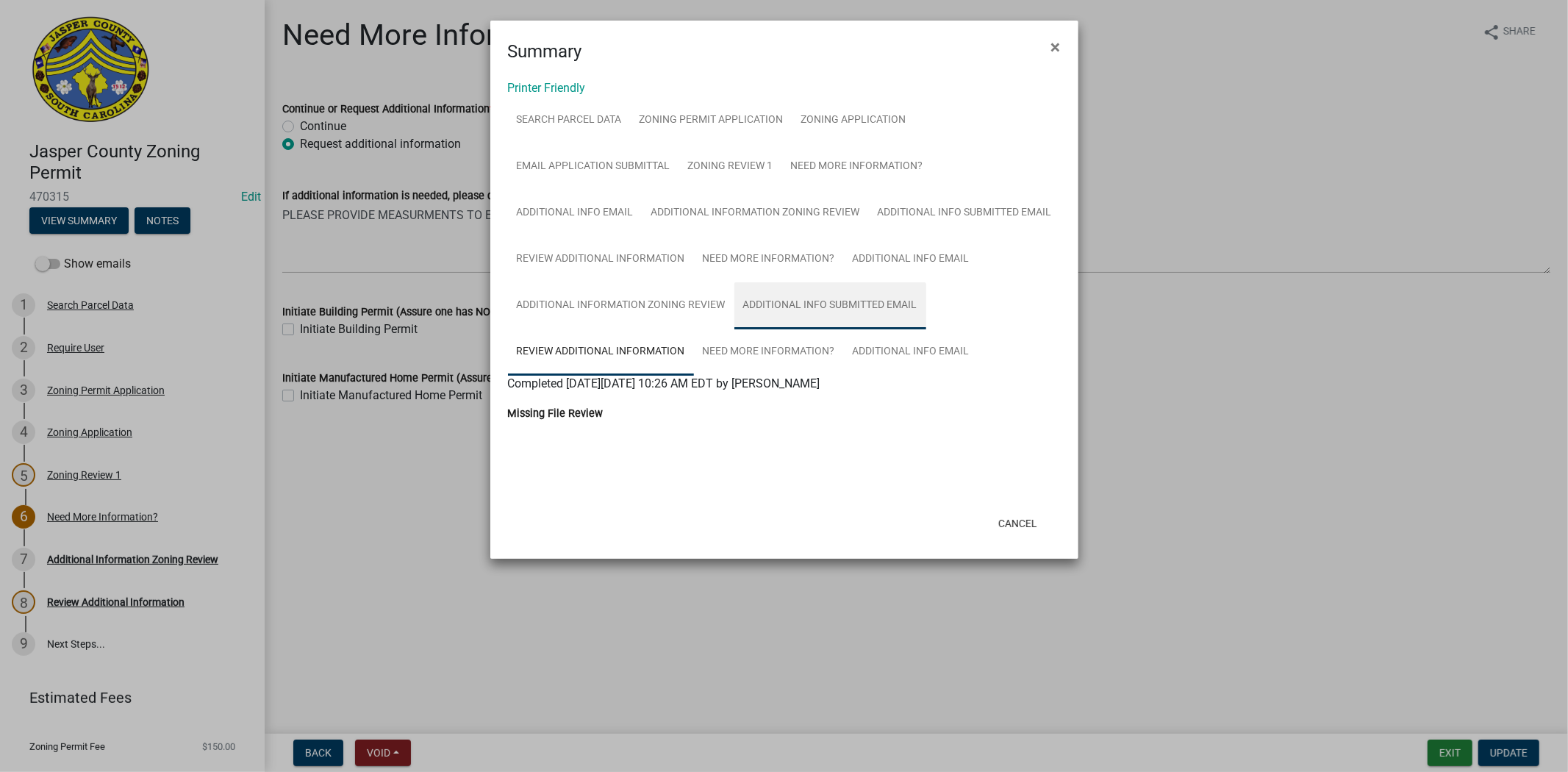
click at [791, 311] on link "Additional Info submitted Email" at bounding box center [830, 306] width 192 height 47
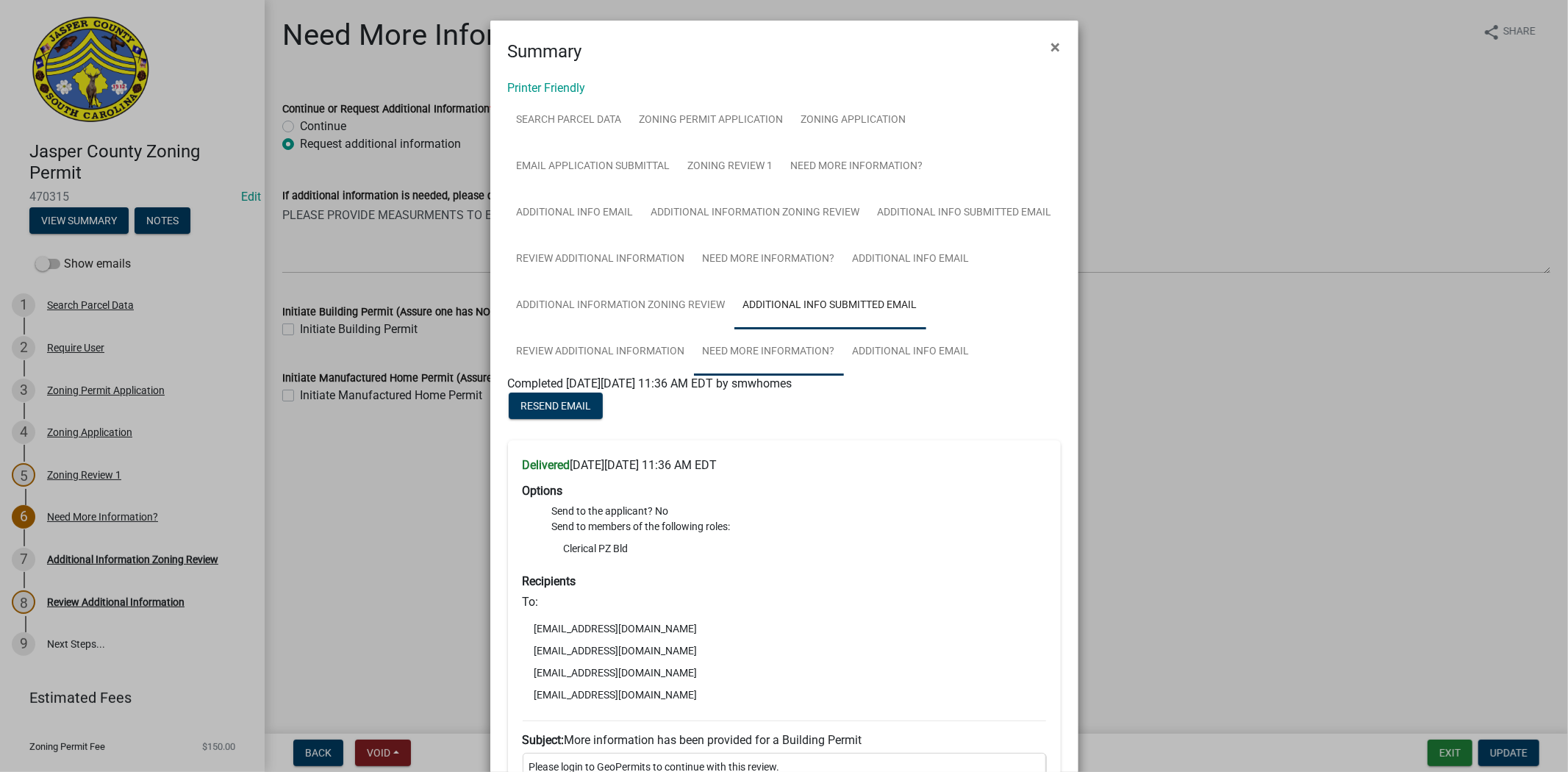
click at [775, 348] on link "Need More Information?" at bounding box center [769, 352] width 150 height 47
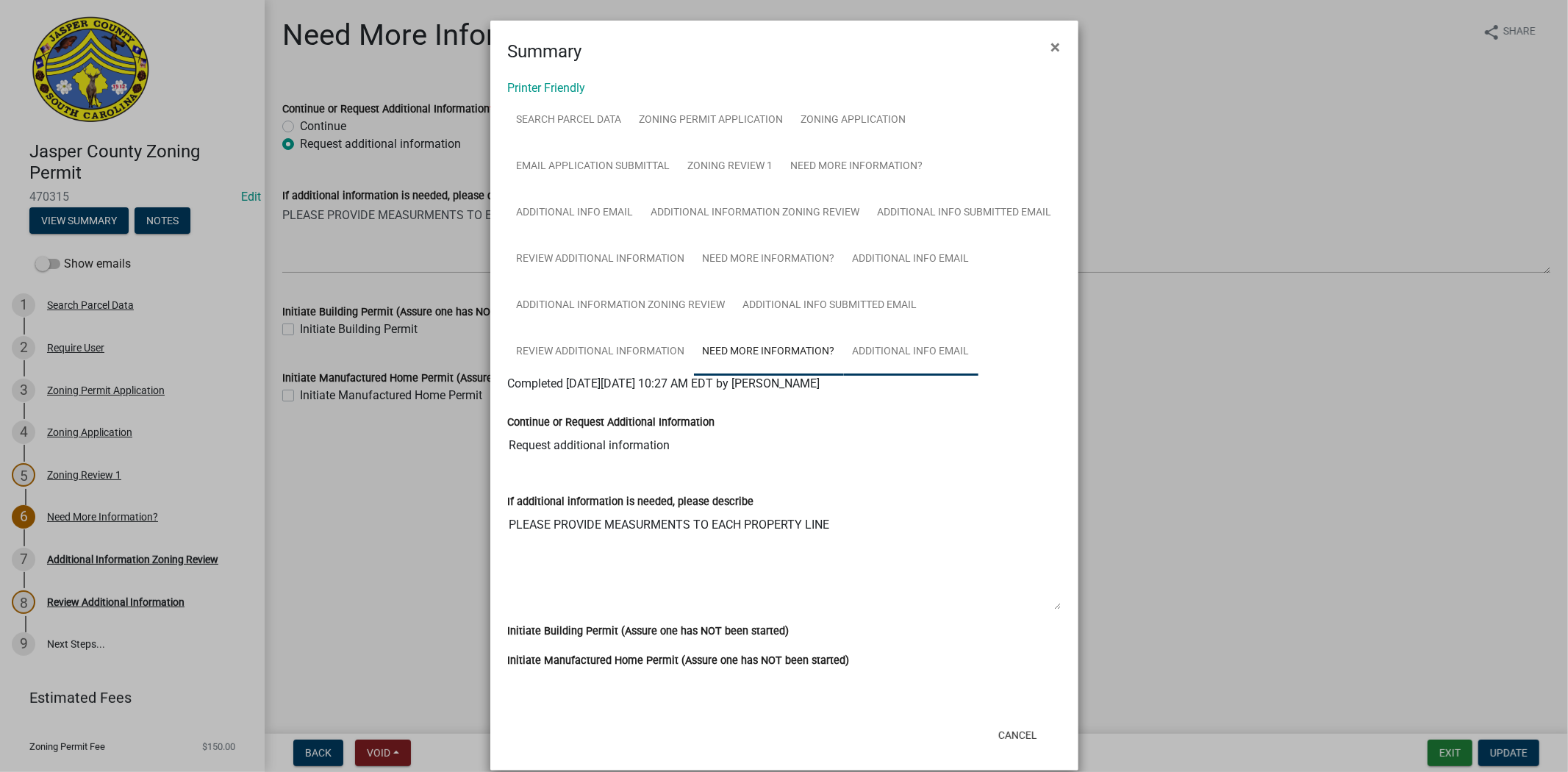
click at [895, 355] on link "Additional info email" at bounding box center [911, 352] width 135 height 47
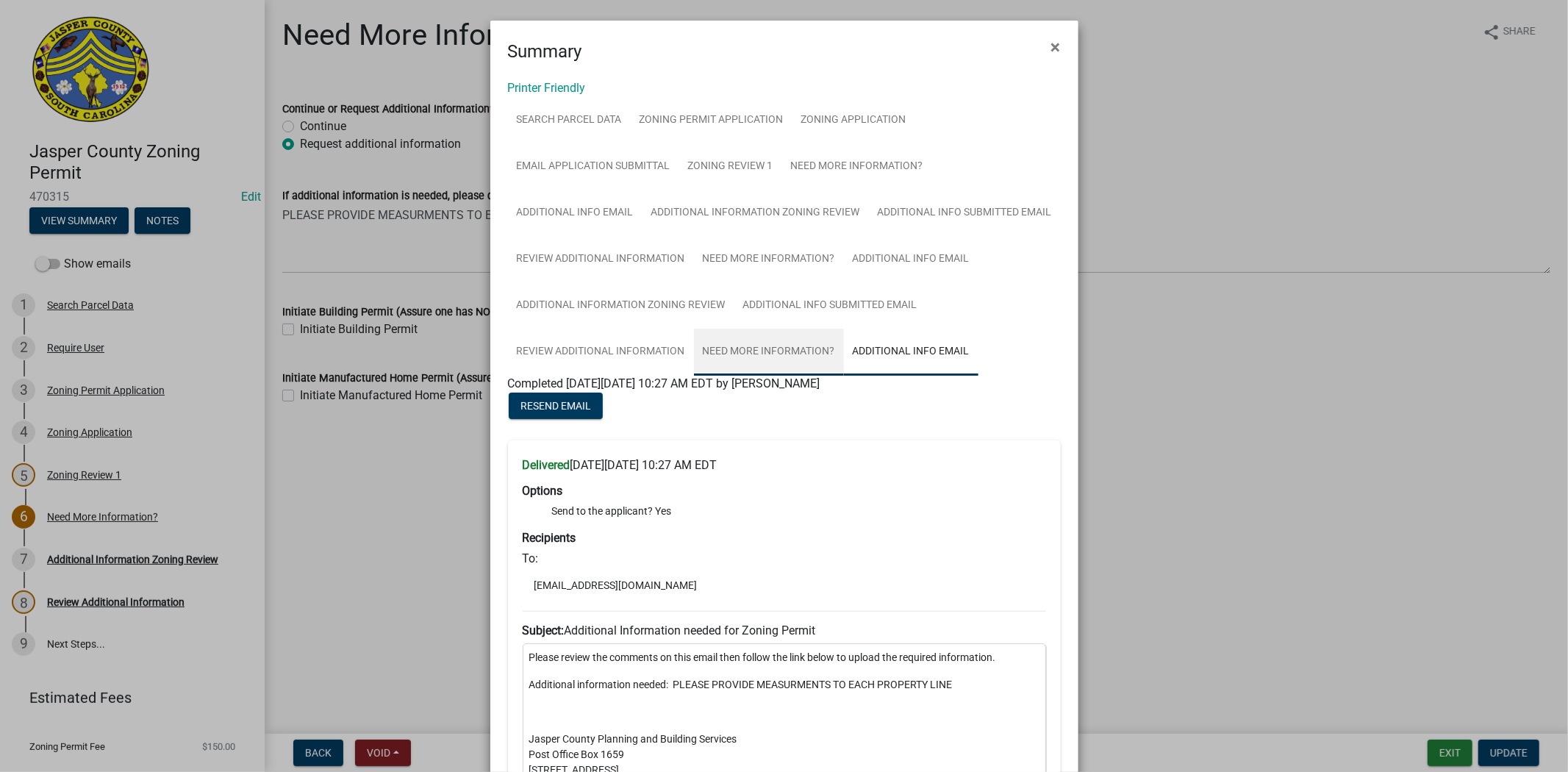
drag, startPoint x: 789, startPoint y: 356, endPoint x: 717, endPoint y: 352, distance: 72.1
click at [789, 357] on link "Need More Information?" at bounding box center [769, 352] width 150 height 47
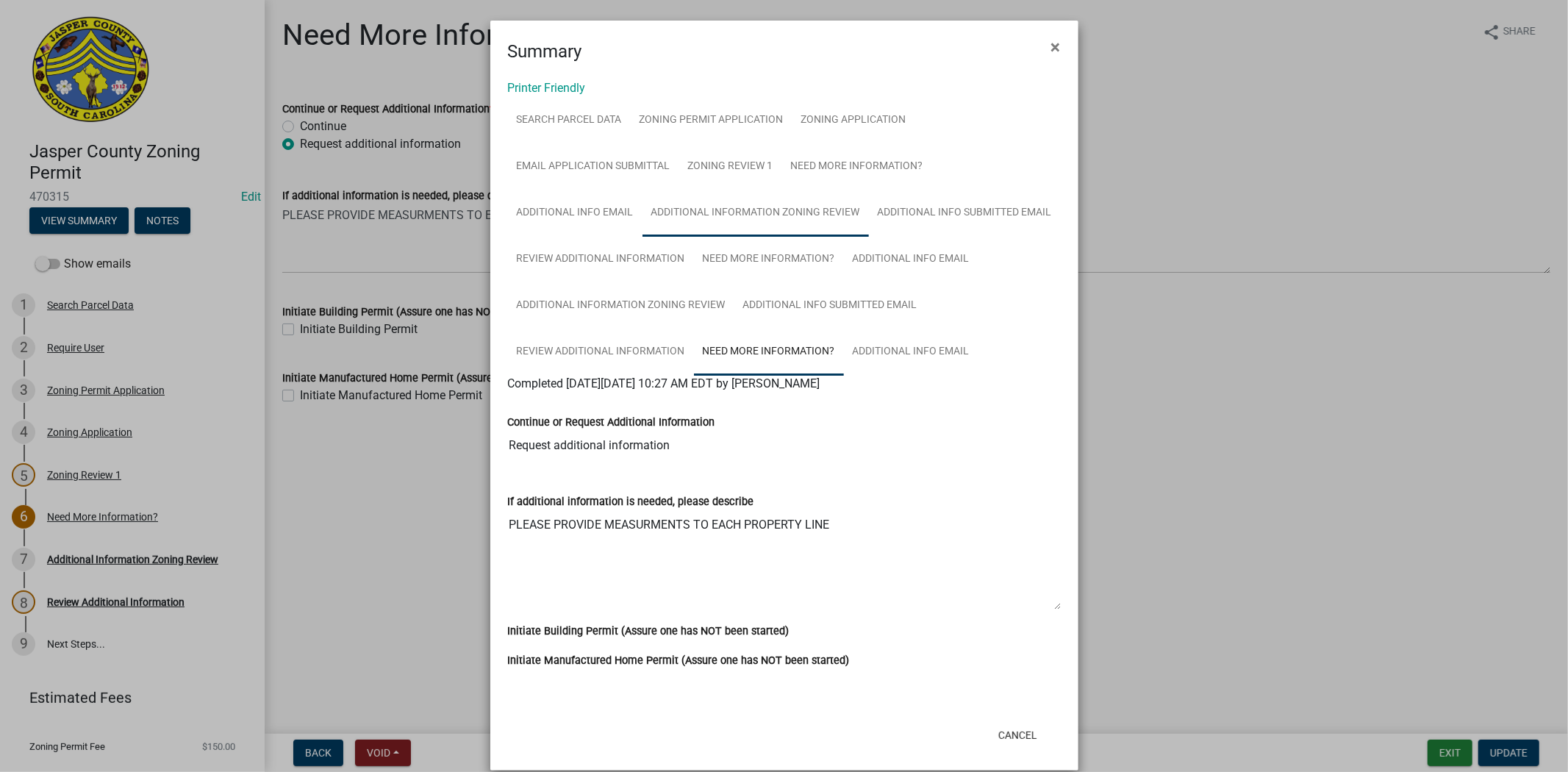
drag, startPoint x: 807, startPoint y: 230, endPoint x: 807, endPoint y: 246, distance: 16.0
click at [807, 231] on link "Additional Information Zoning Review" at bounding box center [755, 213] width 227 height 47
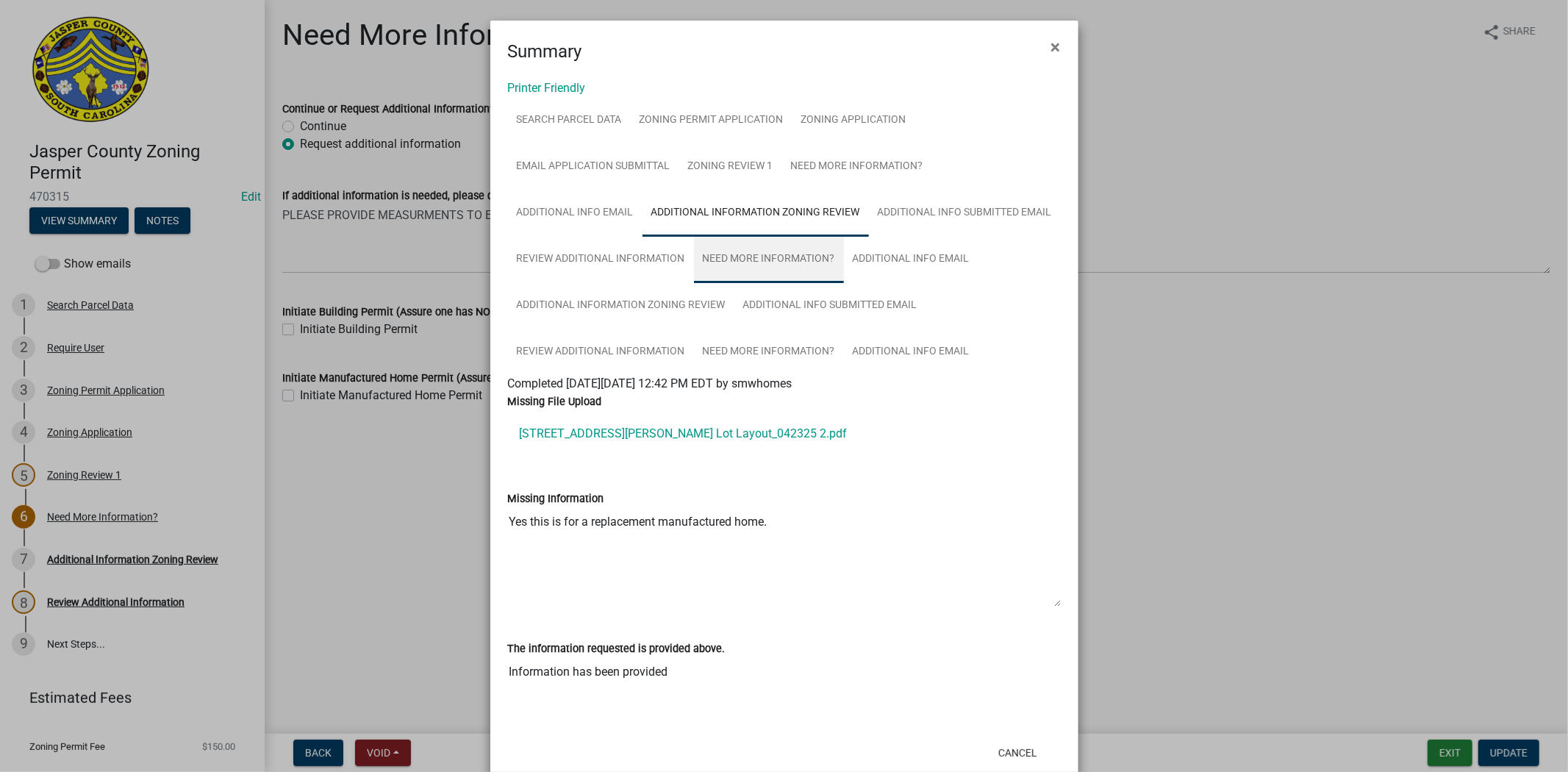
click at [805, 253] on link "Need More Information?" at bounding box center [769, 259] width 150 height 47
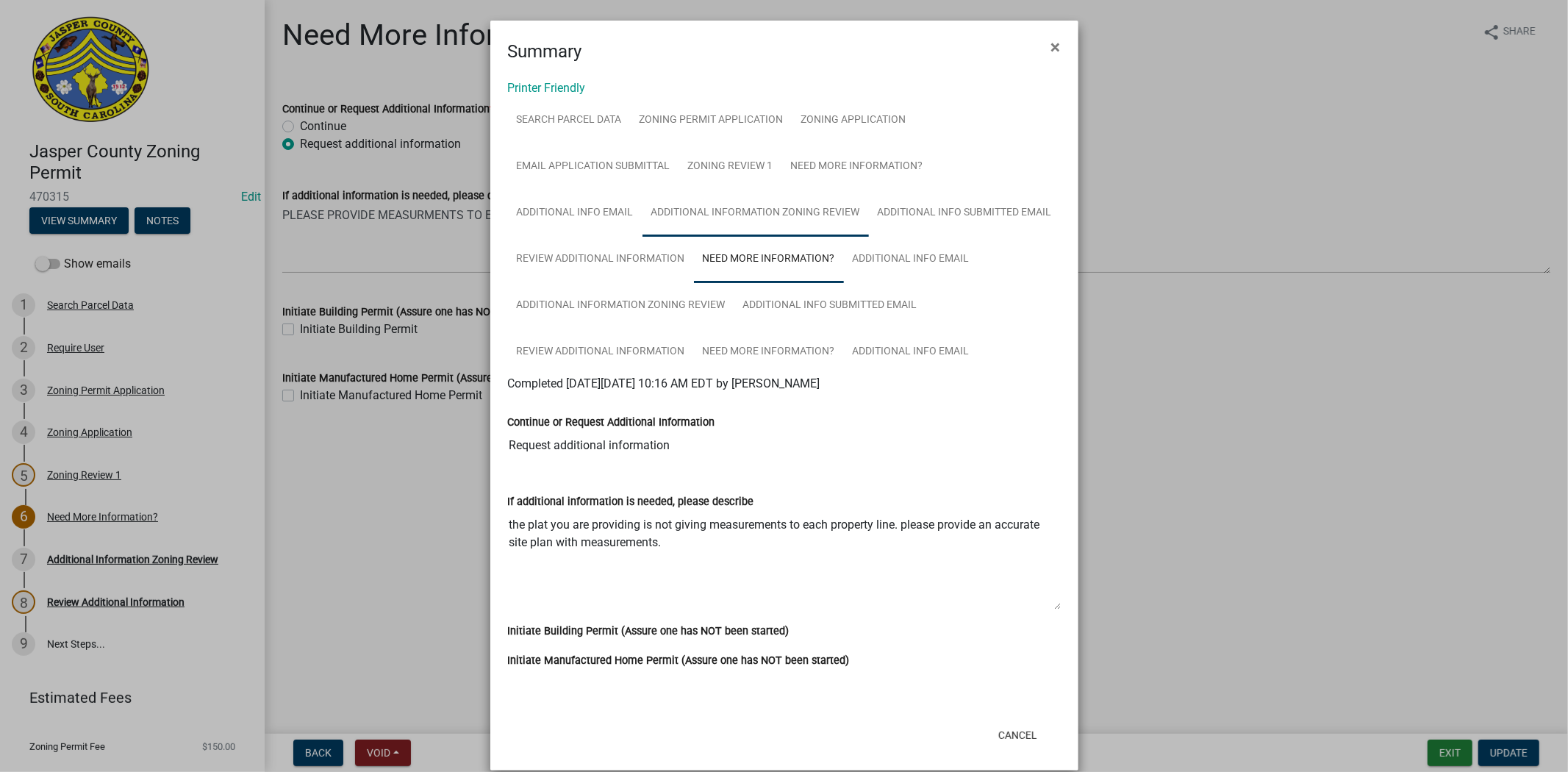
drag, startPoint x: 780, startPoint y: 214, endPoint x: 779, endPoint y: 223, distance: 9.1
click at [780, 216] on link "Additional Information Zoning Review" at bounding box center [755, 213] width 227 height 47
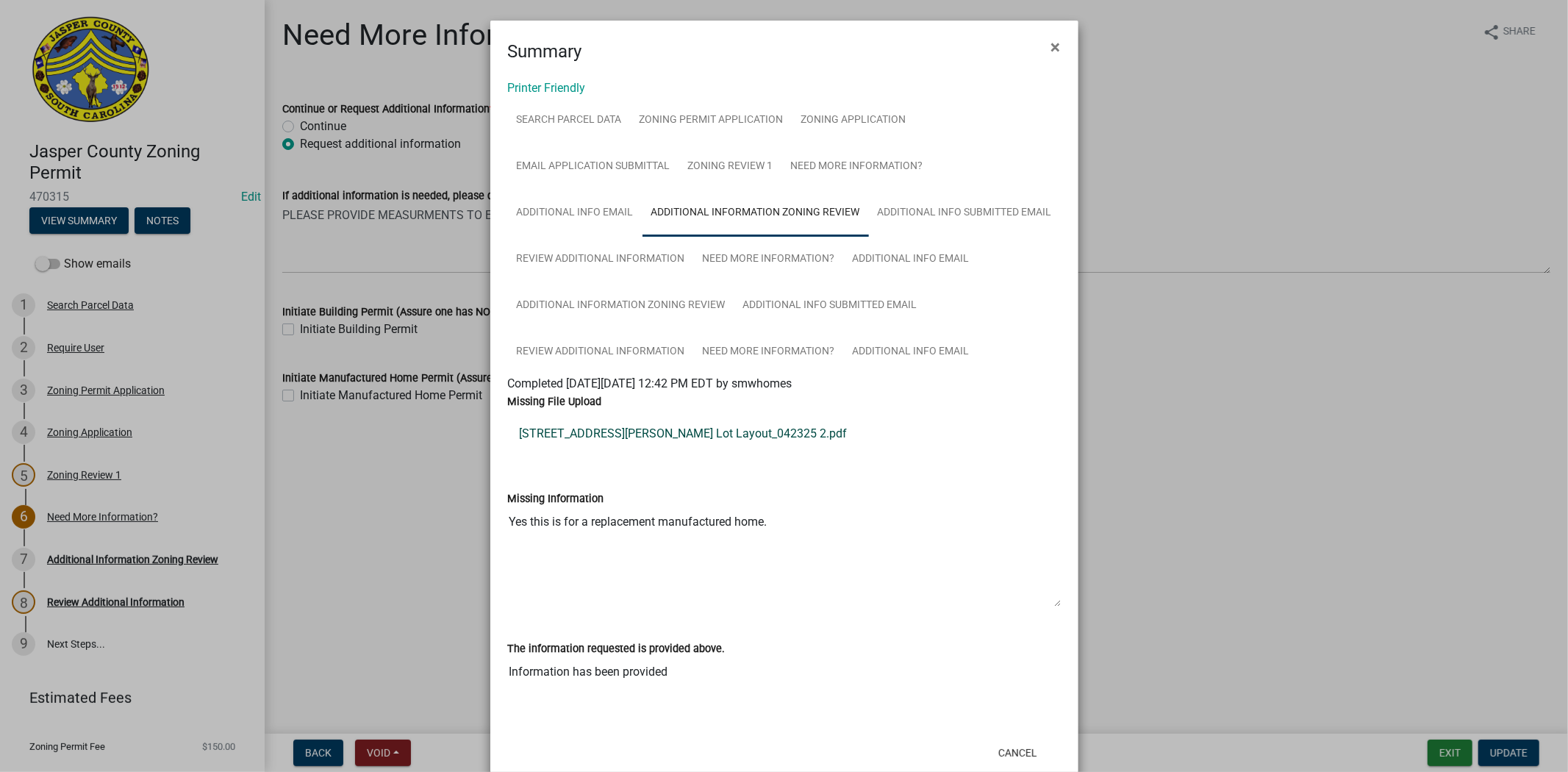
click at [586, 441] on link "162 Wright Rd_Single Lot Layout_042325 2.pdf" at bounding box center [784, 433] width 552 height 35
click at [873, 216] on link "Additional Info submitted Email" at bounding box center [965, 213] width 192 height 47
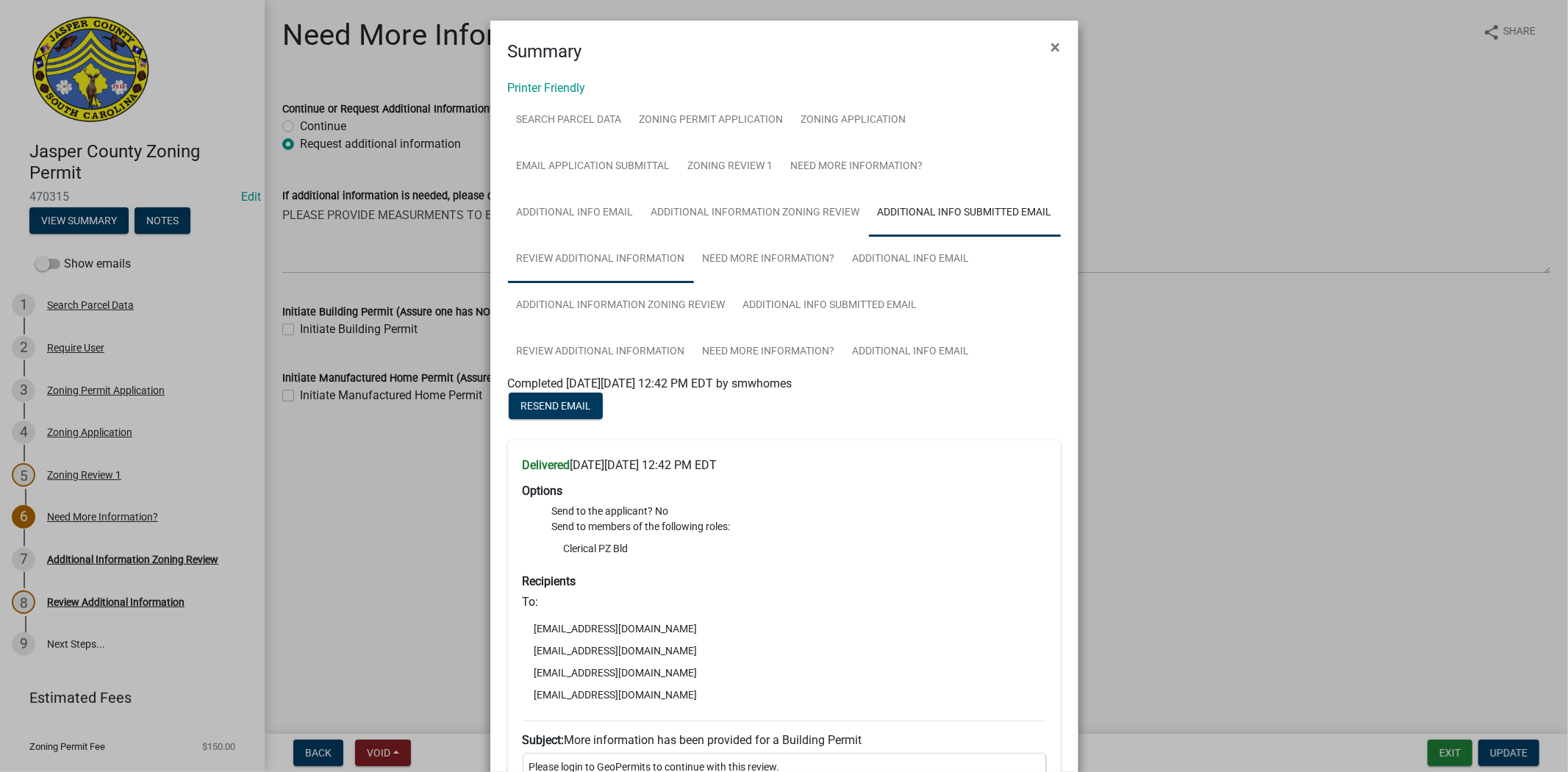
click at [567, 252] on link "Review Additional Information" at bounding box center [601, 259] width 186 height 47
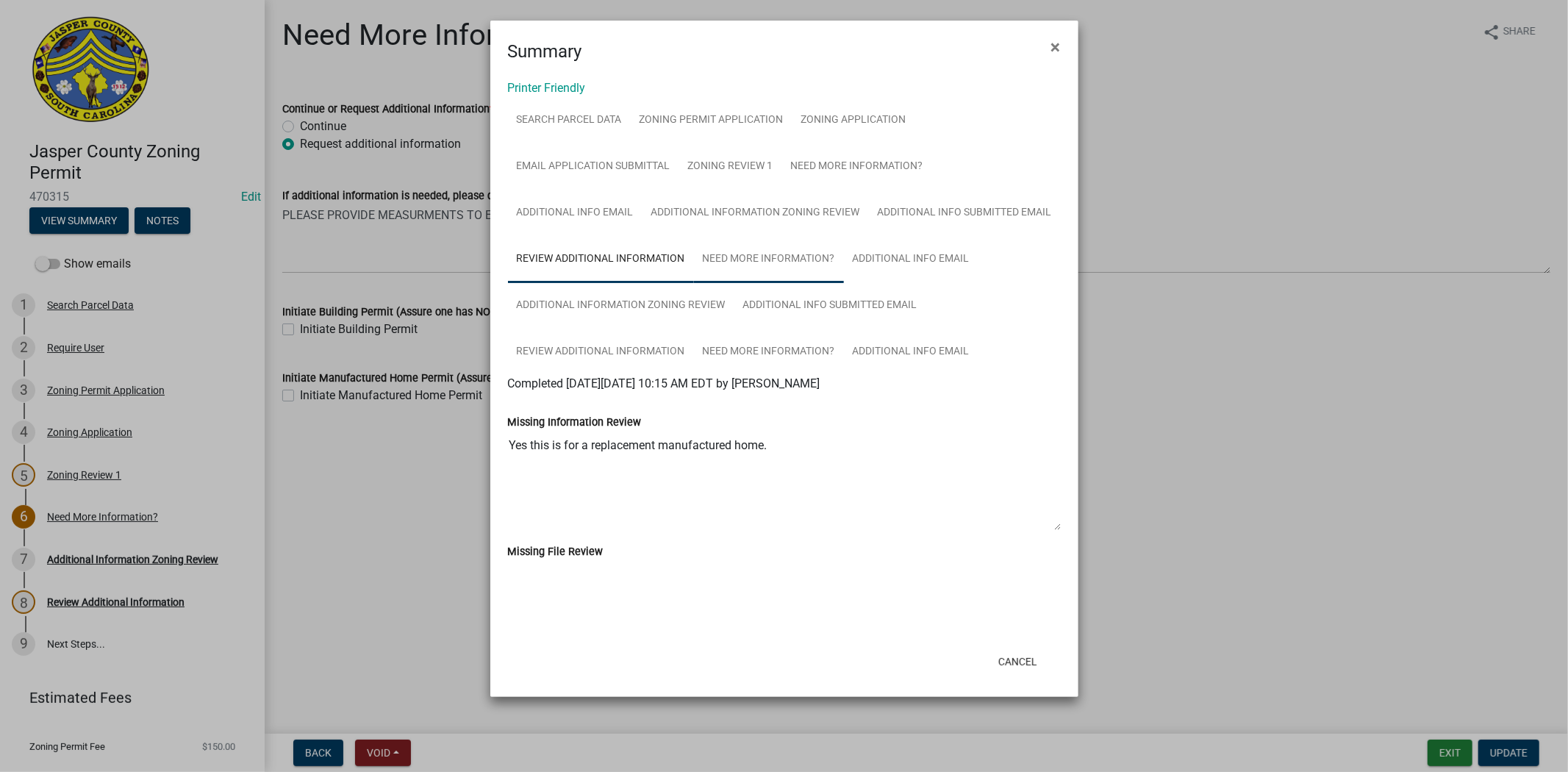
click at [756, 263] on link "Need More Information?" at bounding box center [769, 259] width 150 height 47
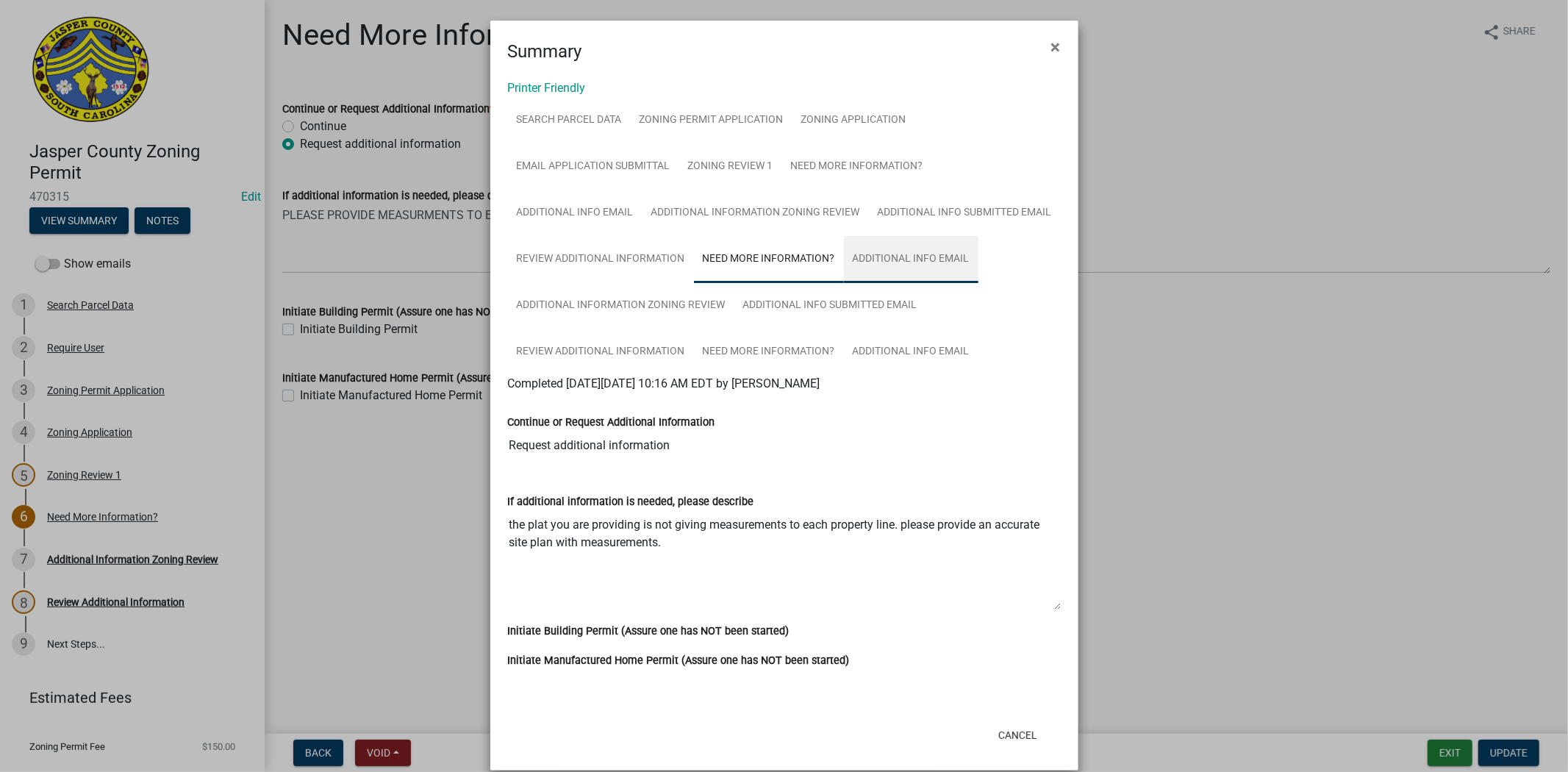
click at [864, 263] on link "Additional info email" at bounding box center [911, 259] width 135 height 47
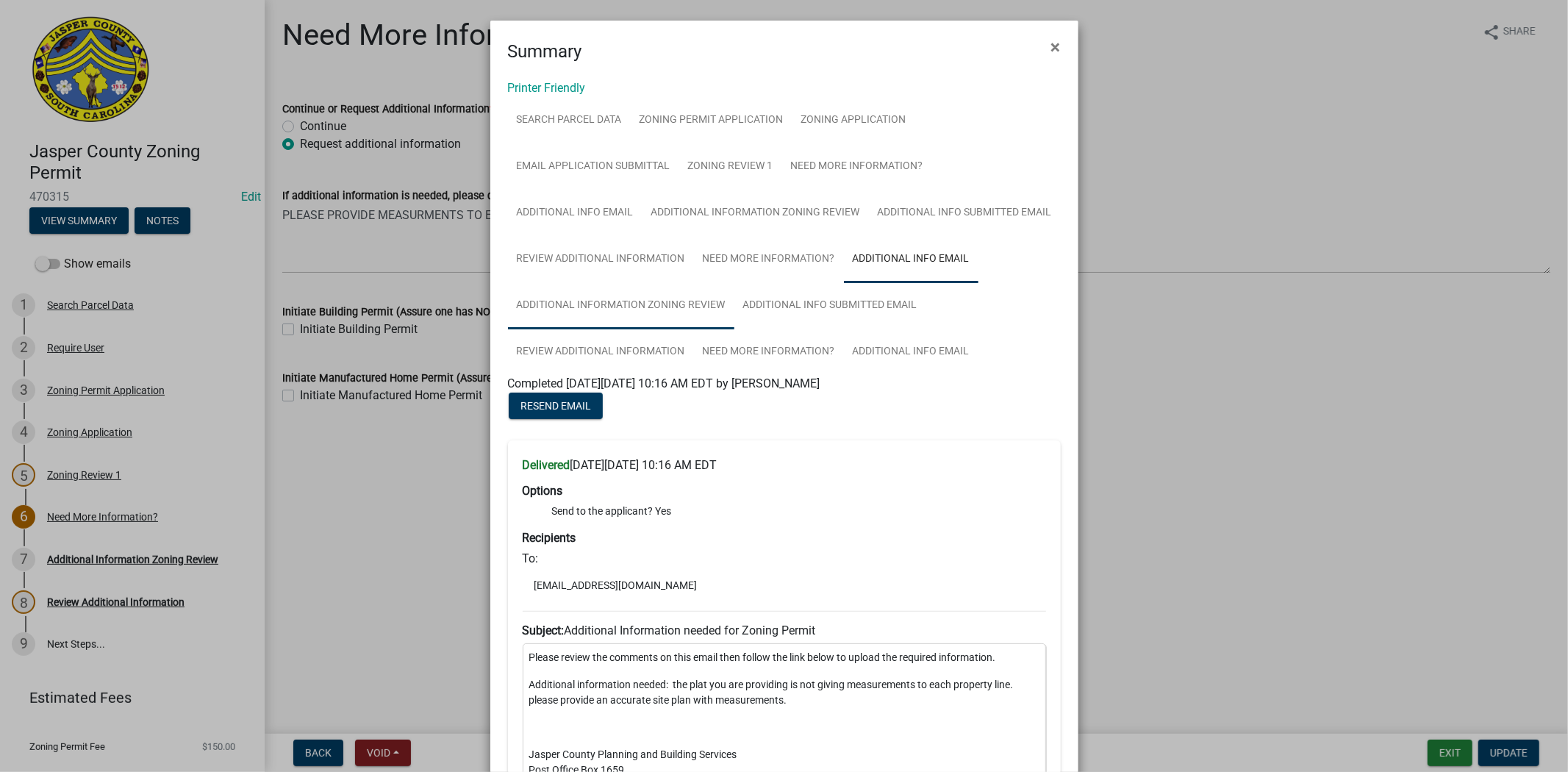
click at [576, 319] on link "Additional Information Zoning Review" at bounding box center [621, 306] width 227 height 47
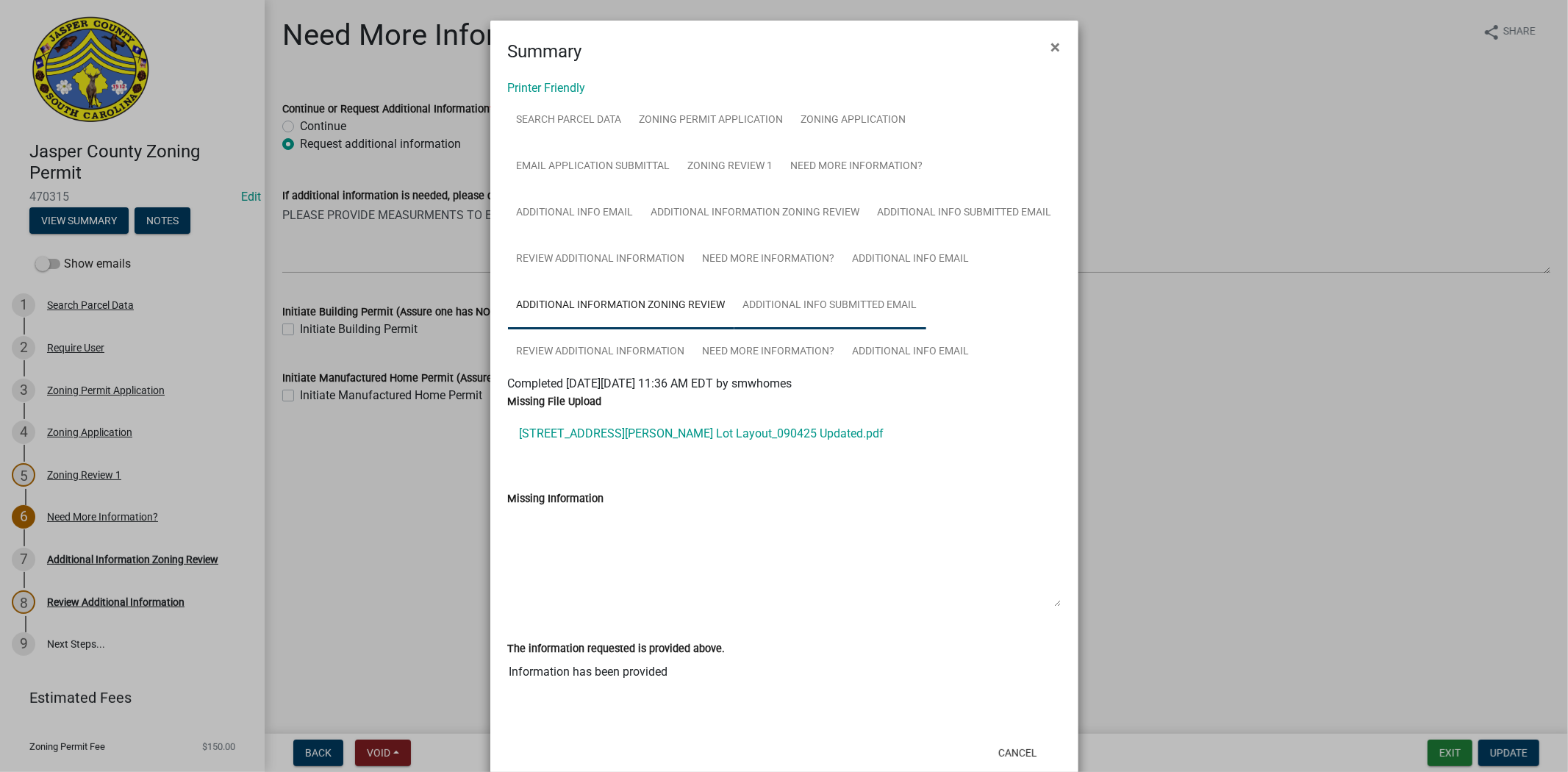
click at [774, 309] on link "Additional Info submitted Email" at bounding box center [830, 306] width 192 height 47
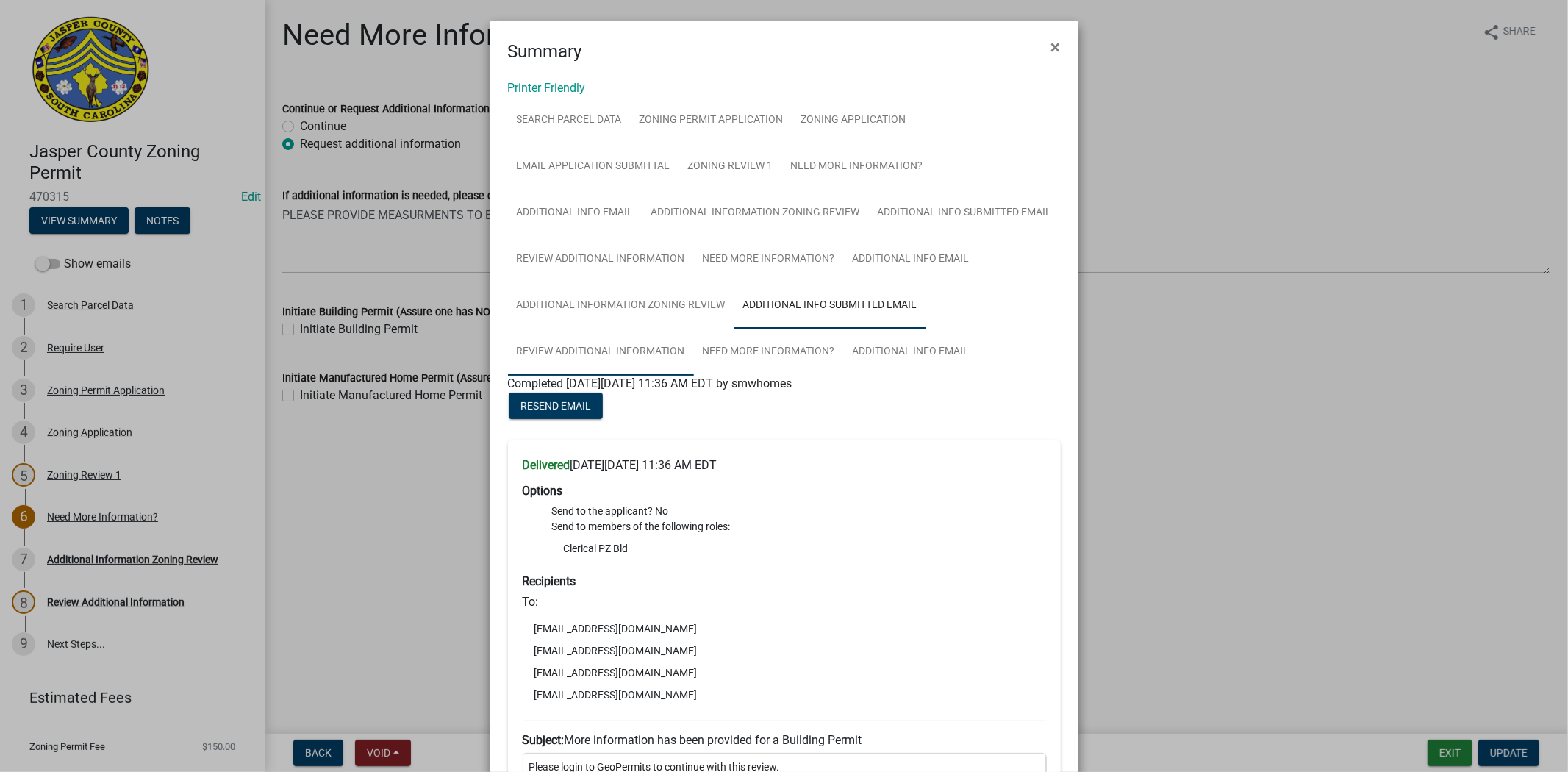
click at [601, 348] on link "Review Additional Information" at bounding box center [601, 352] width 186 height 47
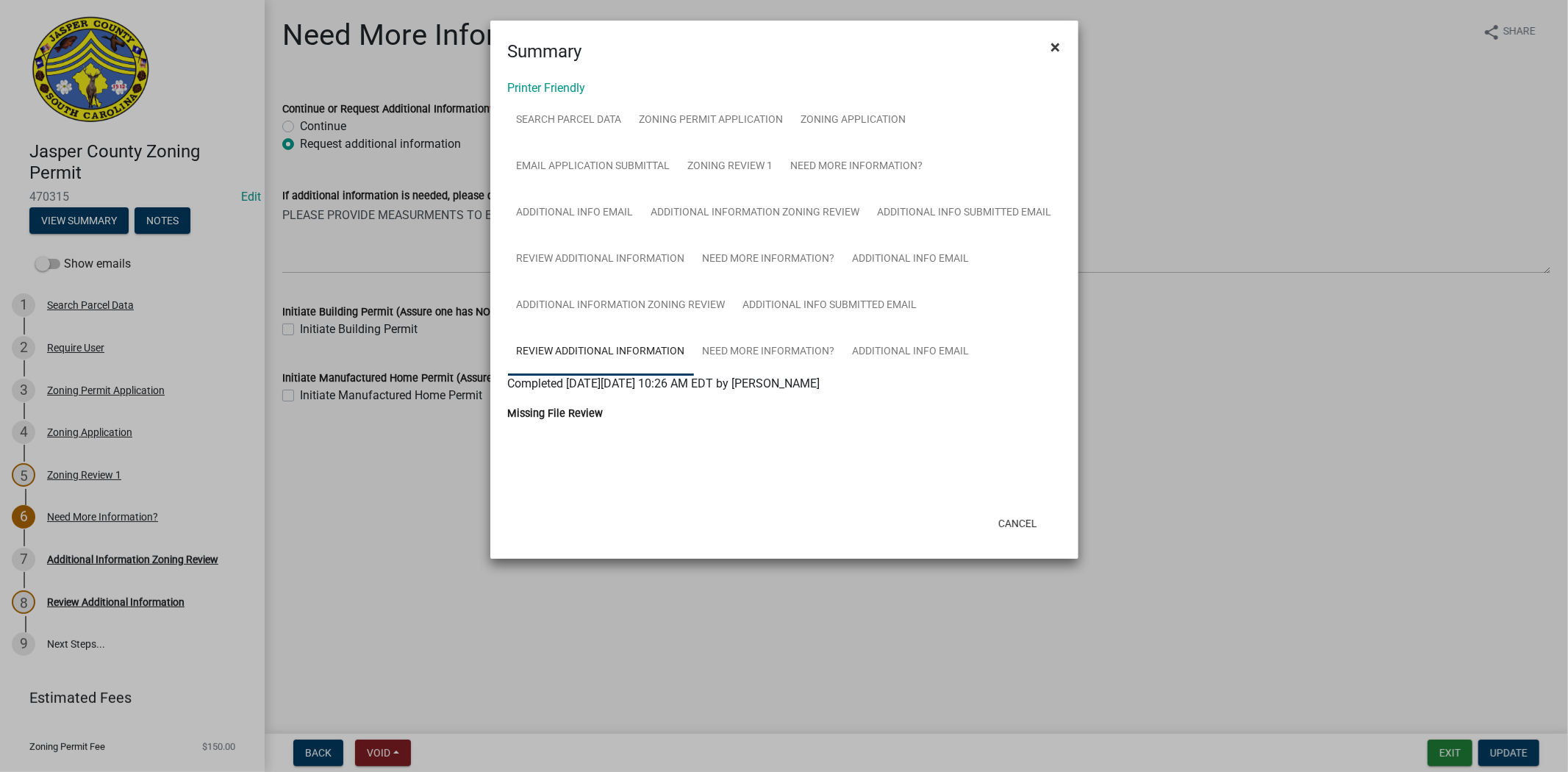
drag, startPoint x: 1059, startPoint y: 44, endPoint x: 1052, endPoint y: 48, distance: 8.1
click at [1059, 44] on span "×" at bounding box center [1056, 47] width 10 height 21
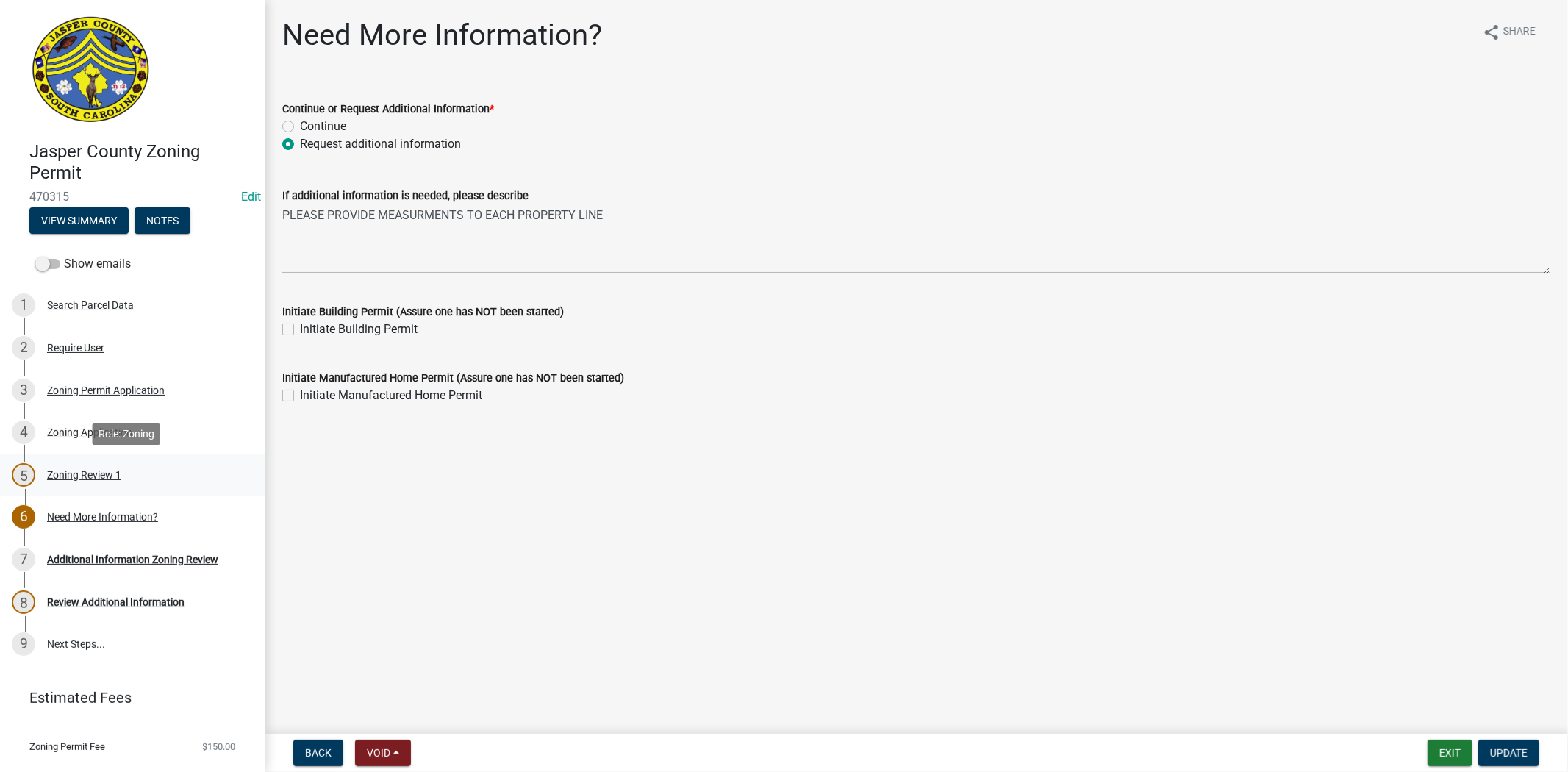
click at [83, 478] on div "Zoning Review 1" at bounding box center [84, 474] width 74 height 10
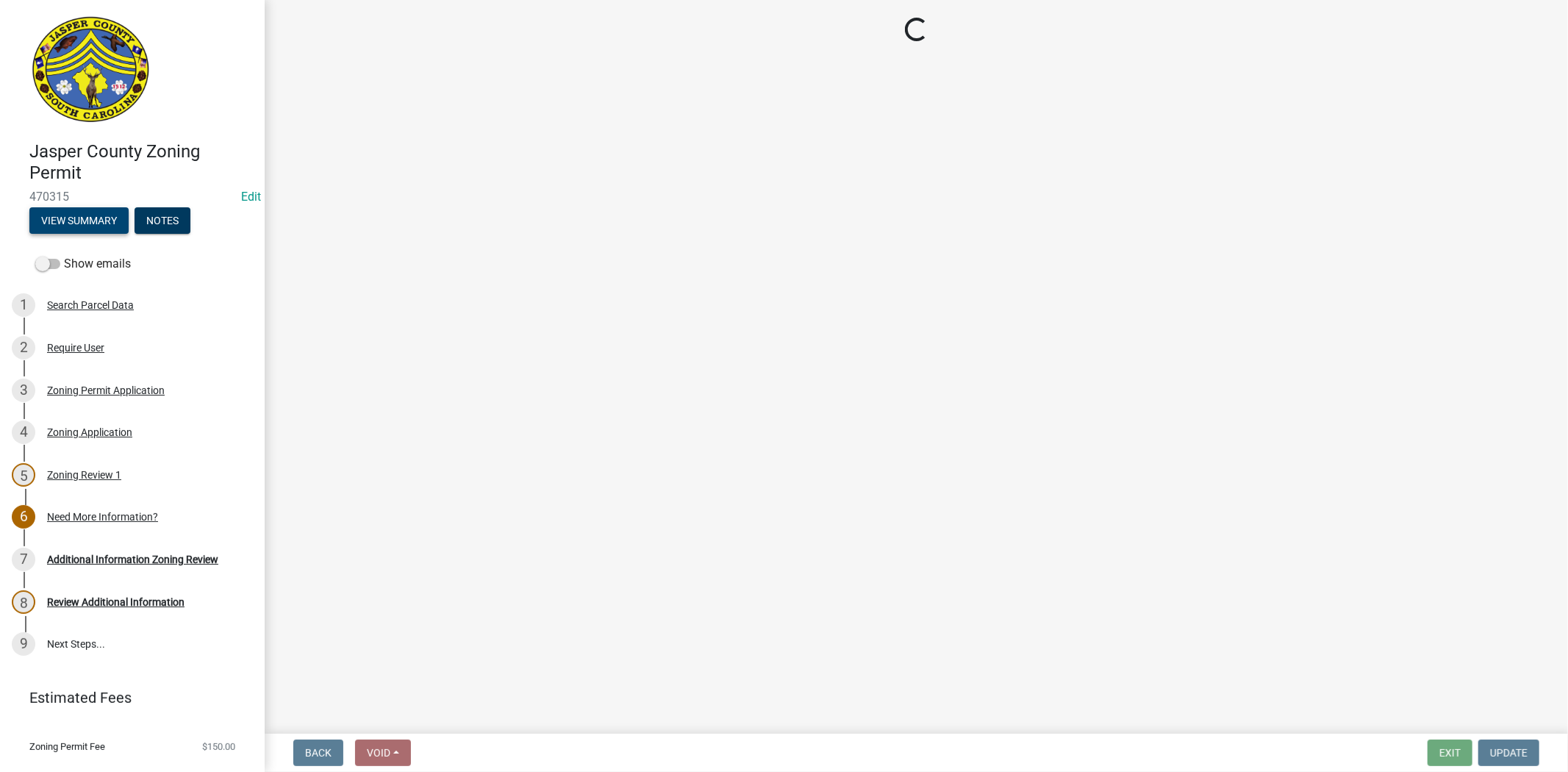
click at [54, 224] on button "View Summary" at bounding box center [78, 221] width 99 height 26
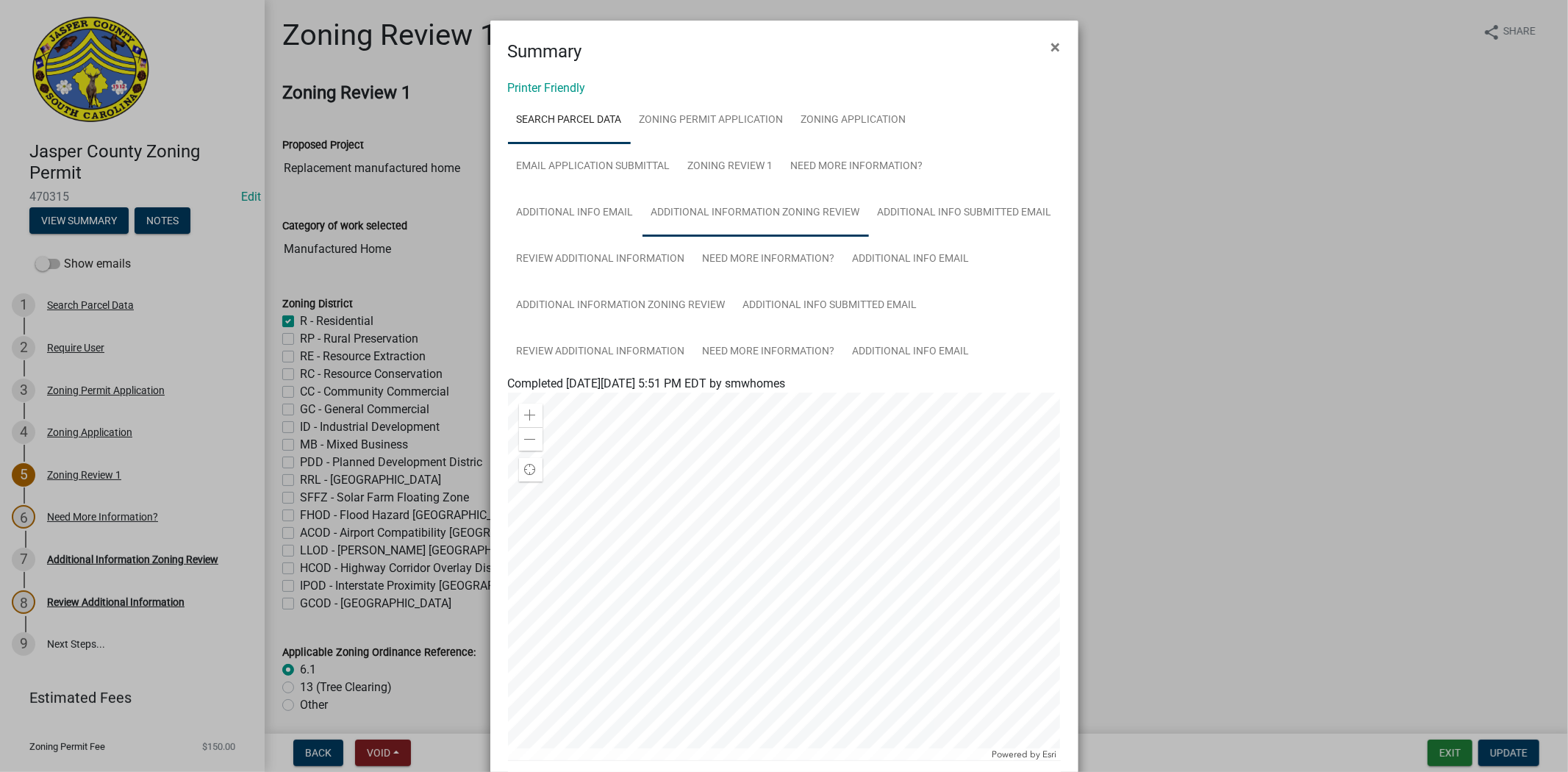
click at [747, 208] on link "Additional Information Zoning Review" at bounding box center [755, 213] width 227 height 47
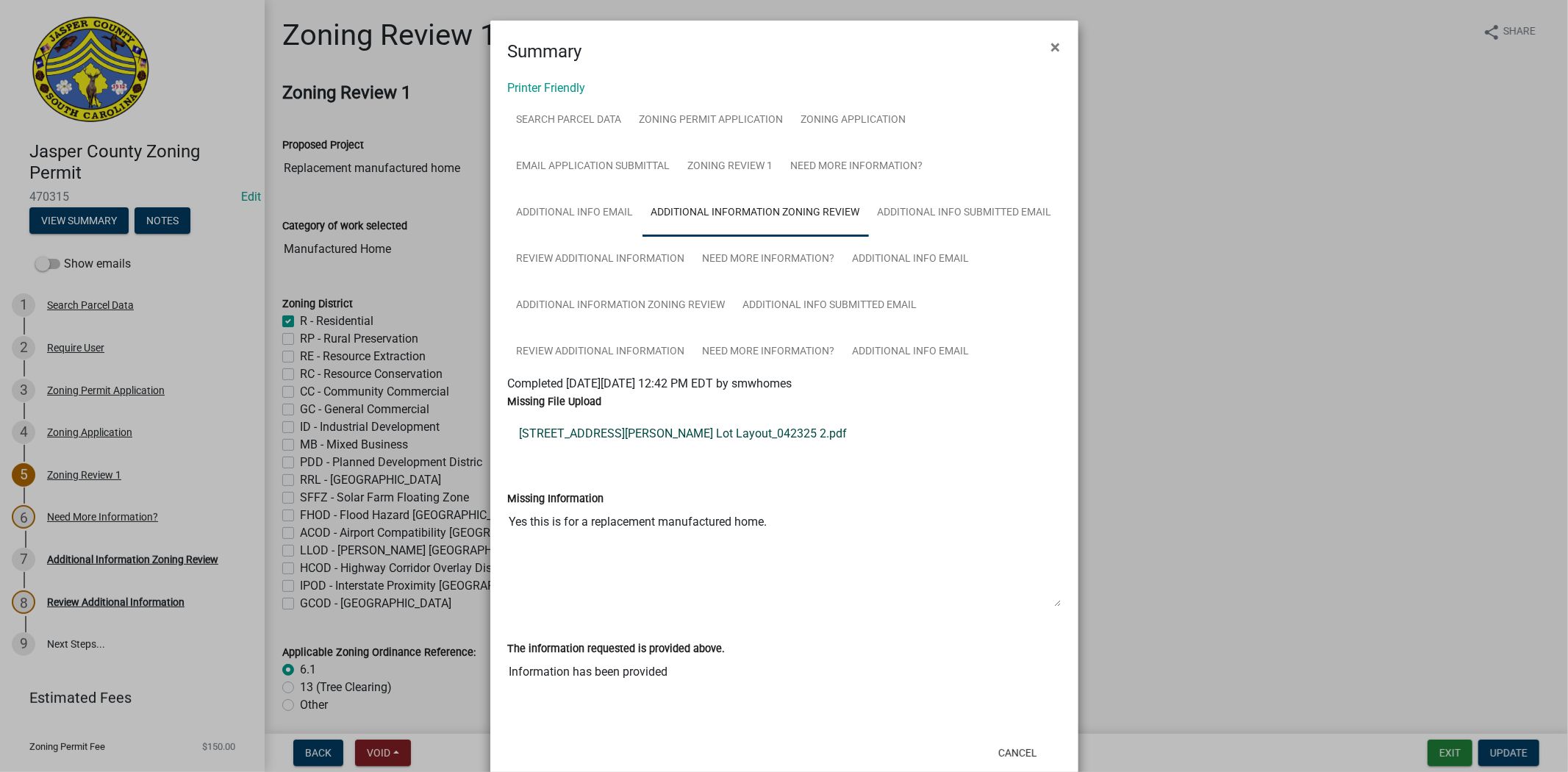
click at [685, 424] on link "162 Wright Rd_Single Lot Layout_042325 2.pdf" at bounding box center [784, 433] width 552 height 35
click at [1051, 52] on span "×" at bounding box center [1056, 47] width 10 height 21
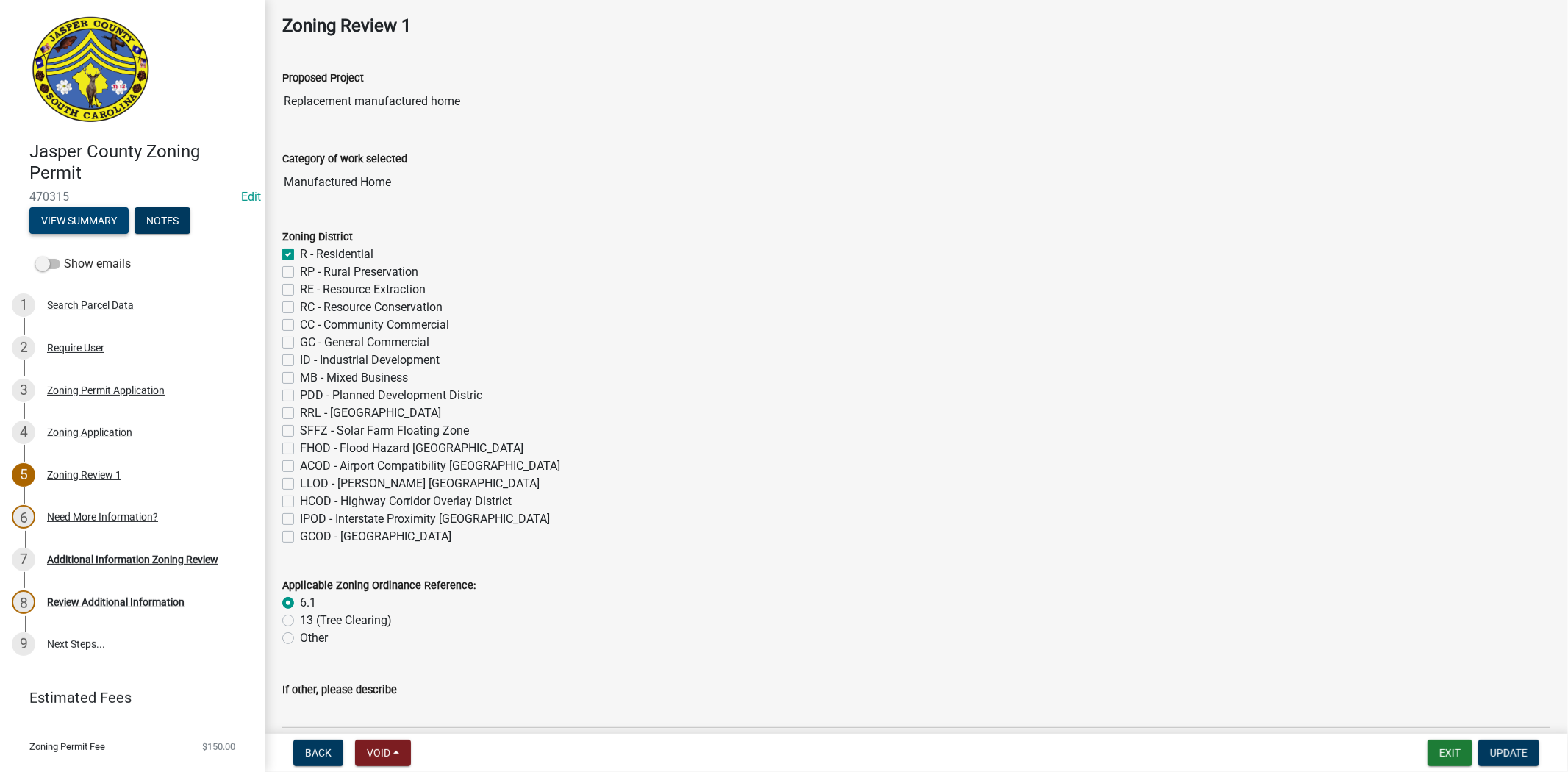
scroll to position [163, 0]
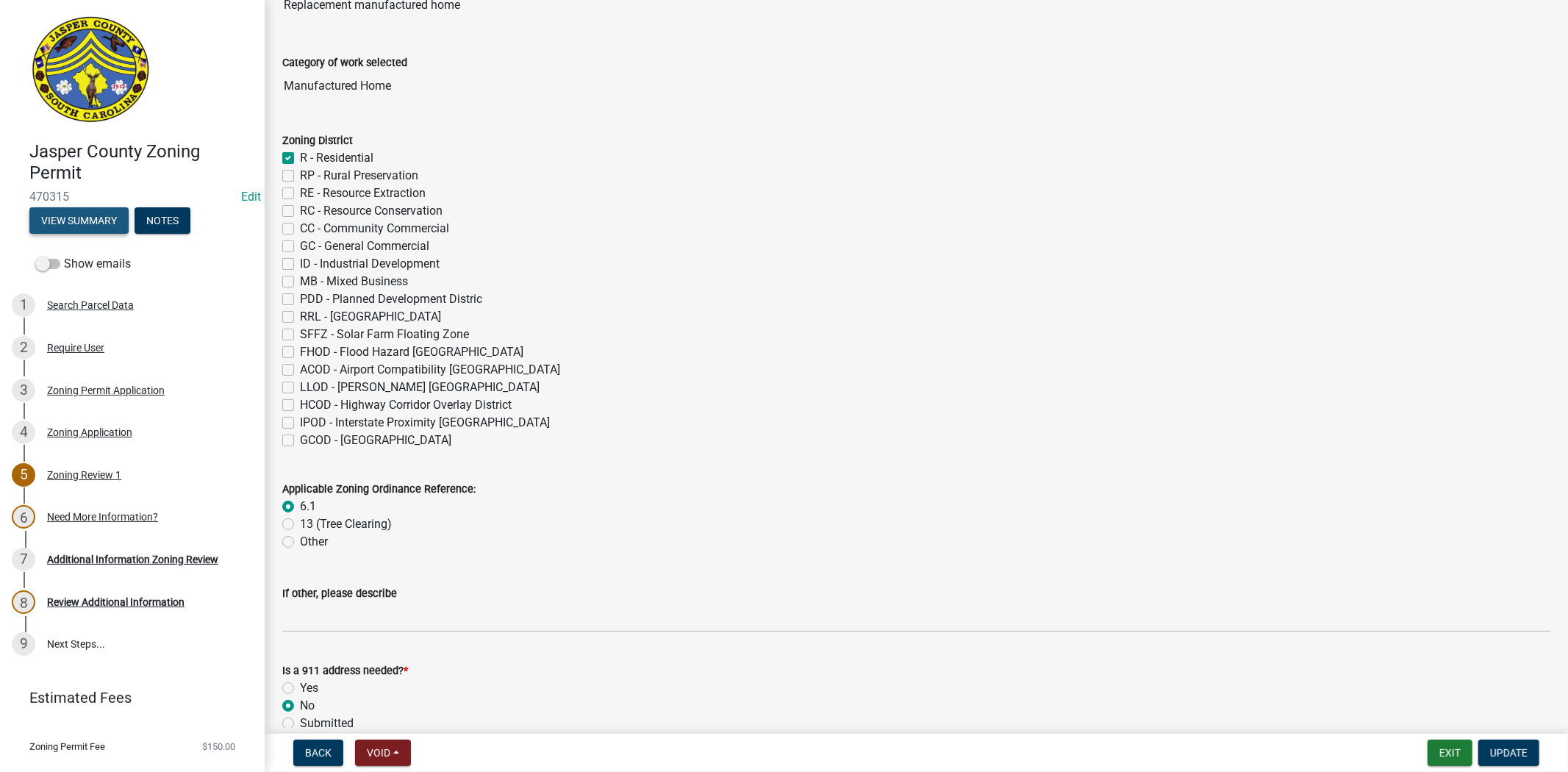
click at [60, 224] on button "View Summary" at bounding box center [78, 221] width 99 height 26
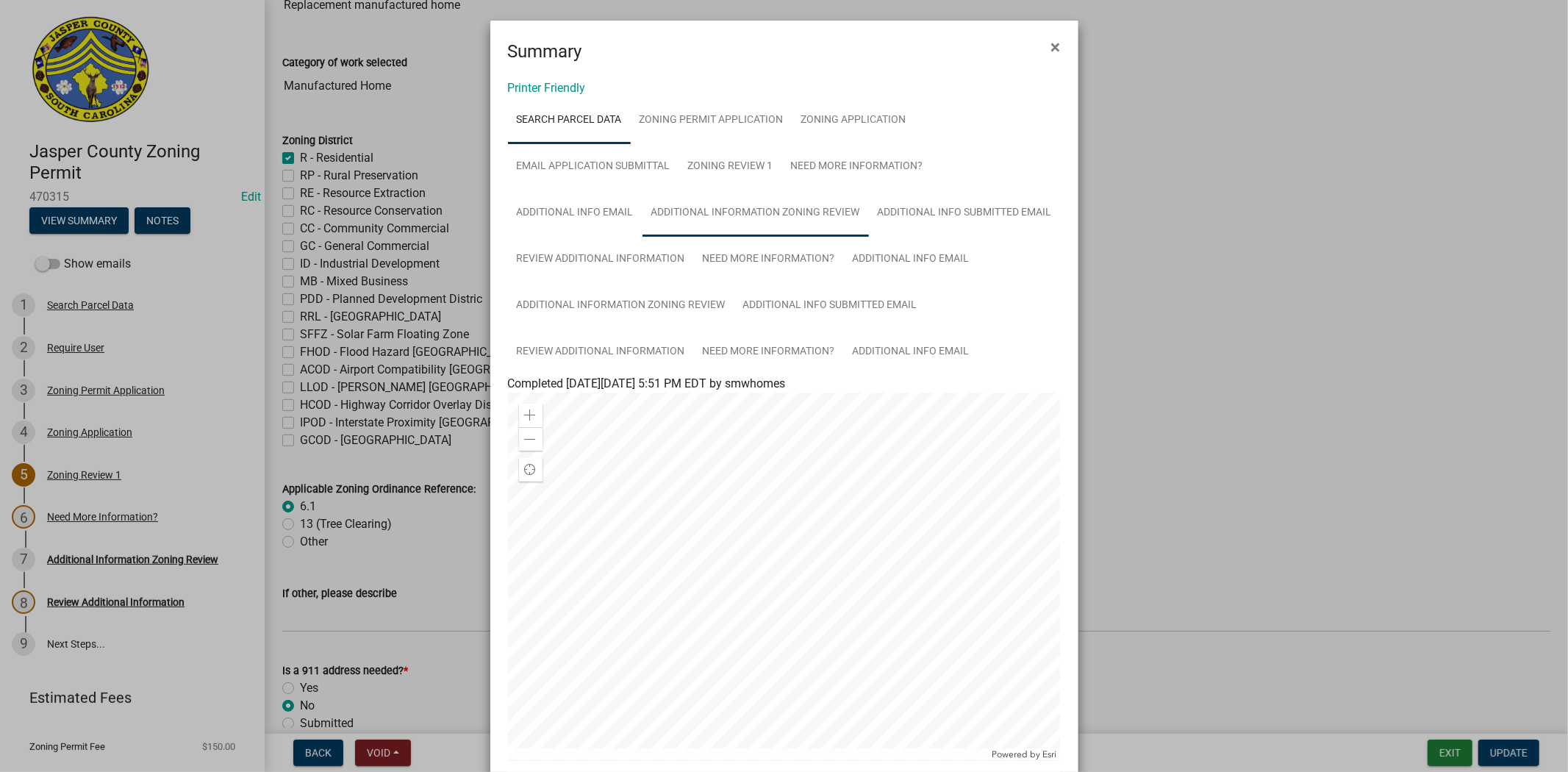
click at [783, 213] on link "Additional Information Zoning Review" at bounding box center [755, 213] width 227 height 47
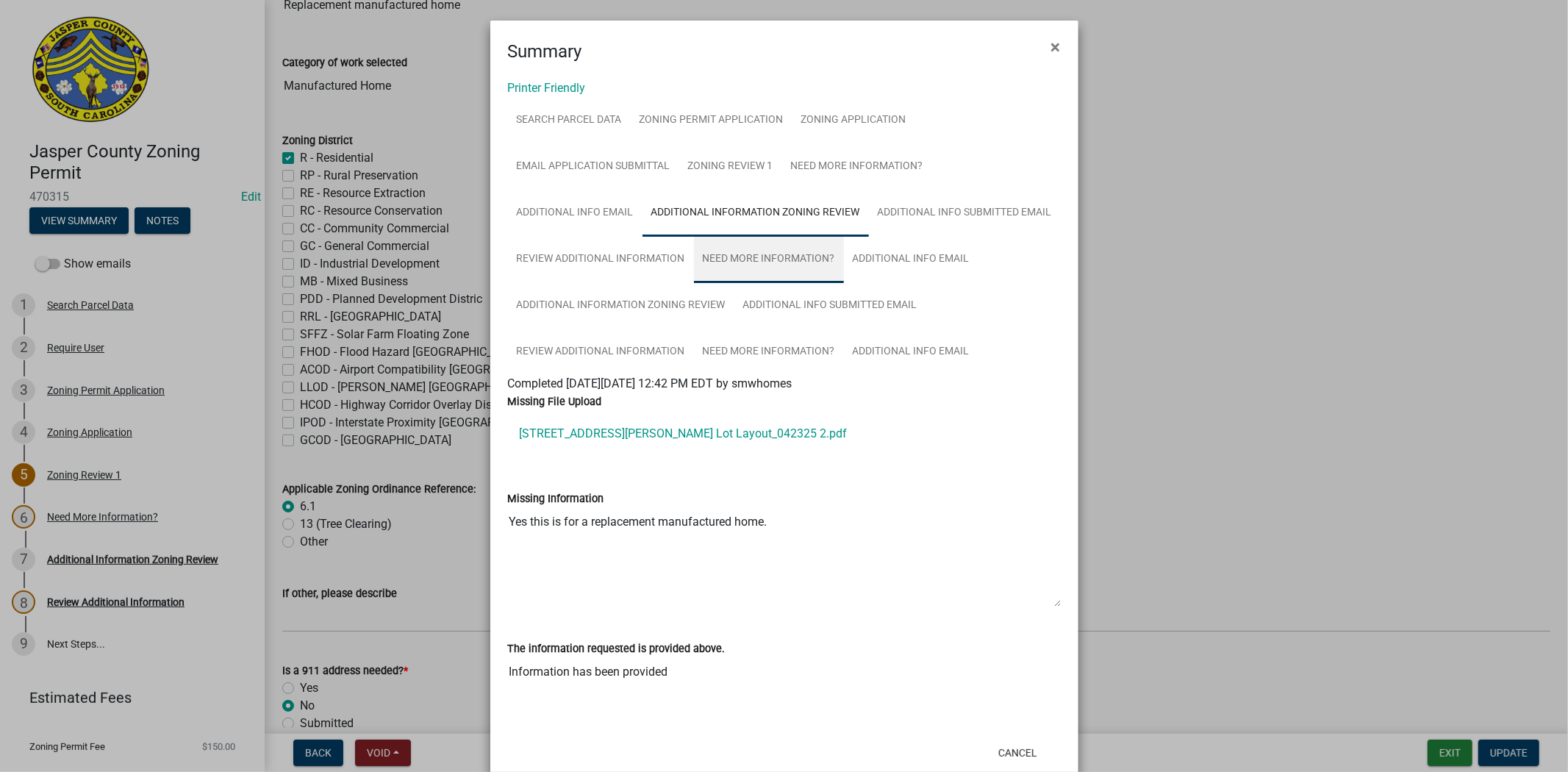
click at [778, 261] on link "Need More Information?" at bounding box center [769, 259] width 150 height 47
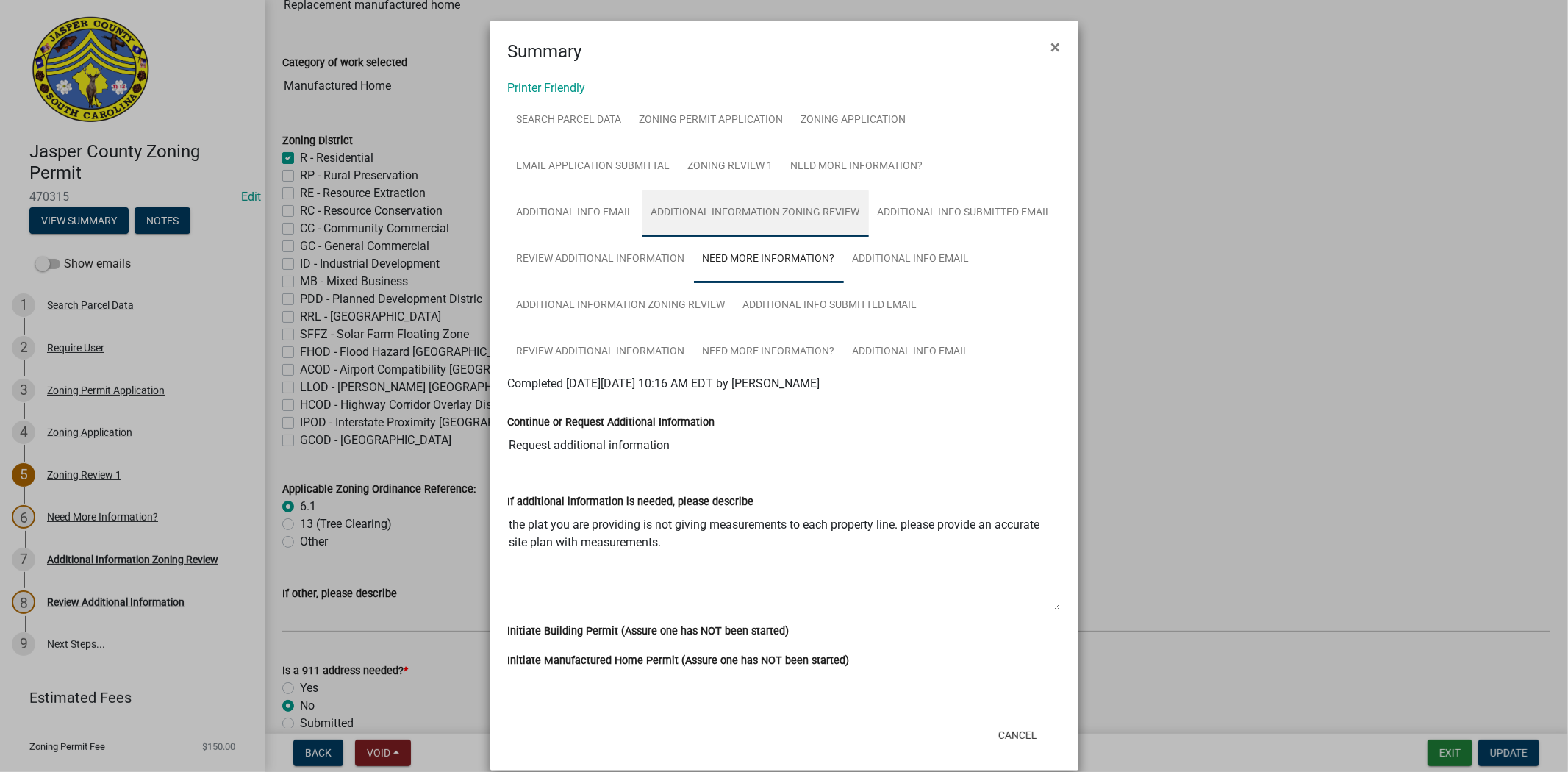
click at [767, 203] on link "Additional Information Zoning Review" at bounding box center [755, 213] width 227 height 47
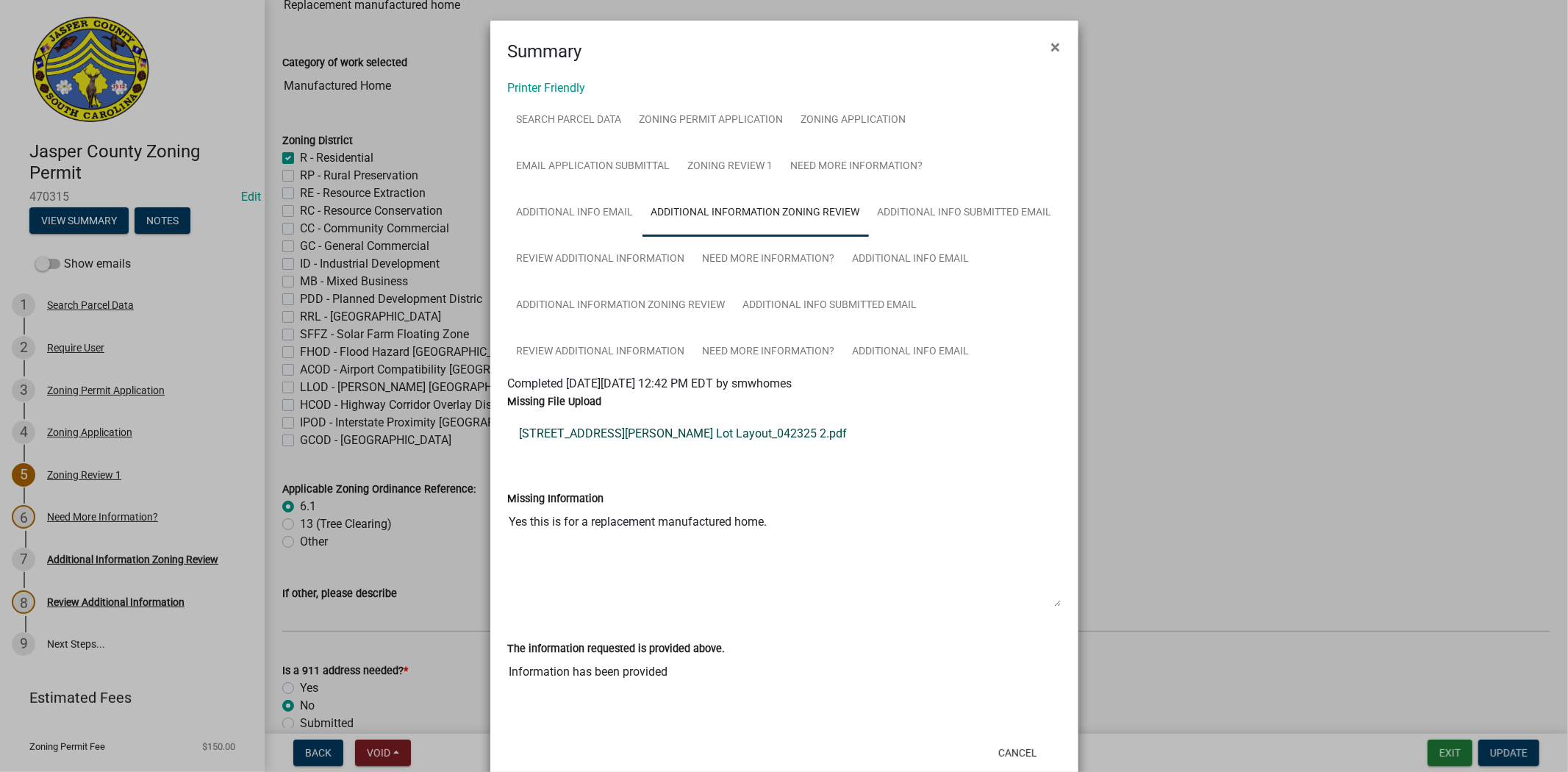
click at [642, 430] on link "162 Wright Rd_Single Lot Layout_042325 2.pdf" at bounding box center [784, 433] width 552 height 35
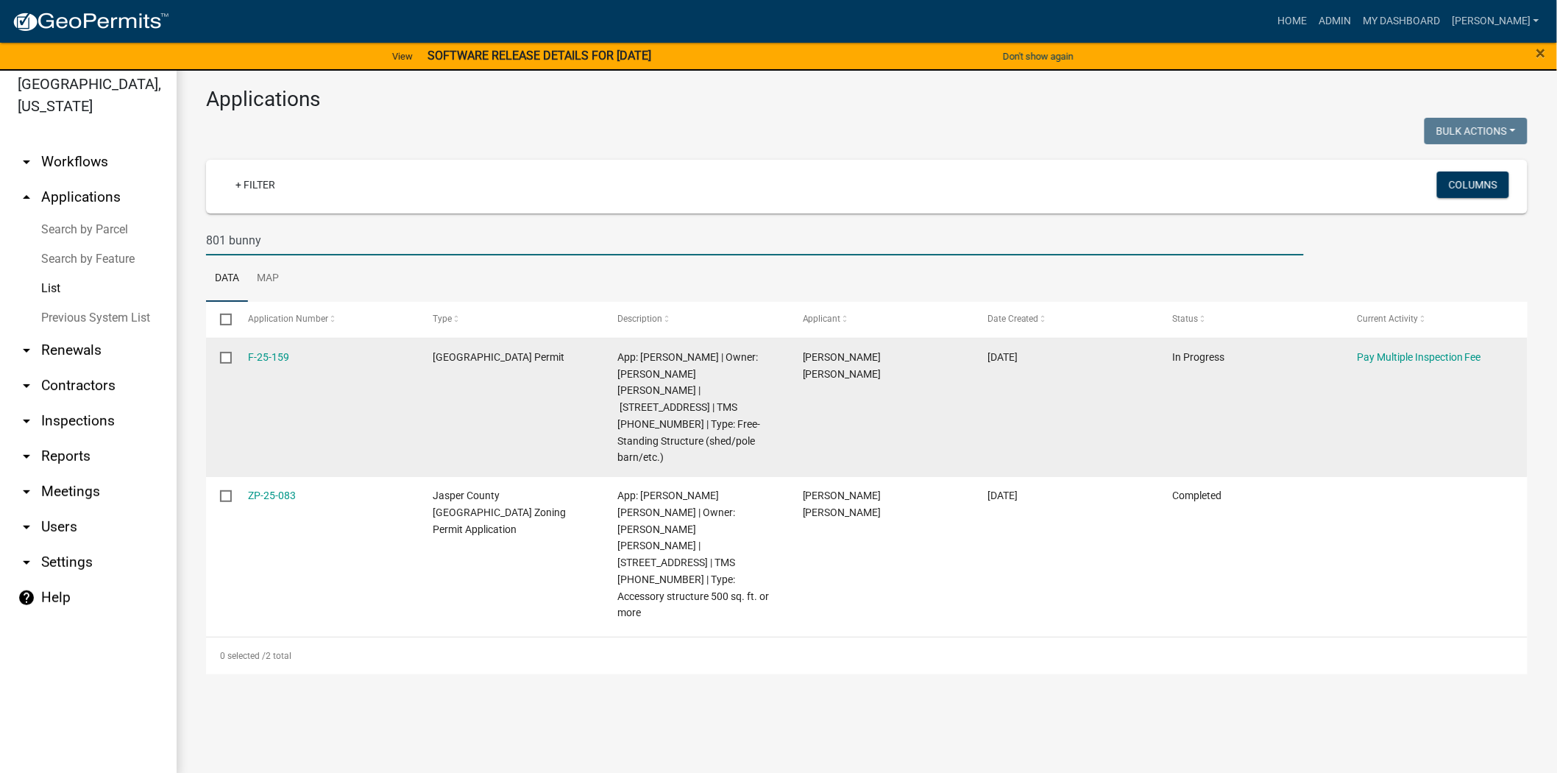
scroll to position [18, 0]
